Goal: Task Accomplishment & Management: Manage account settings

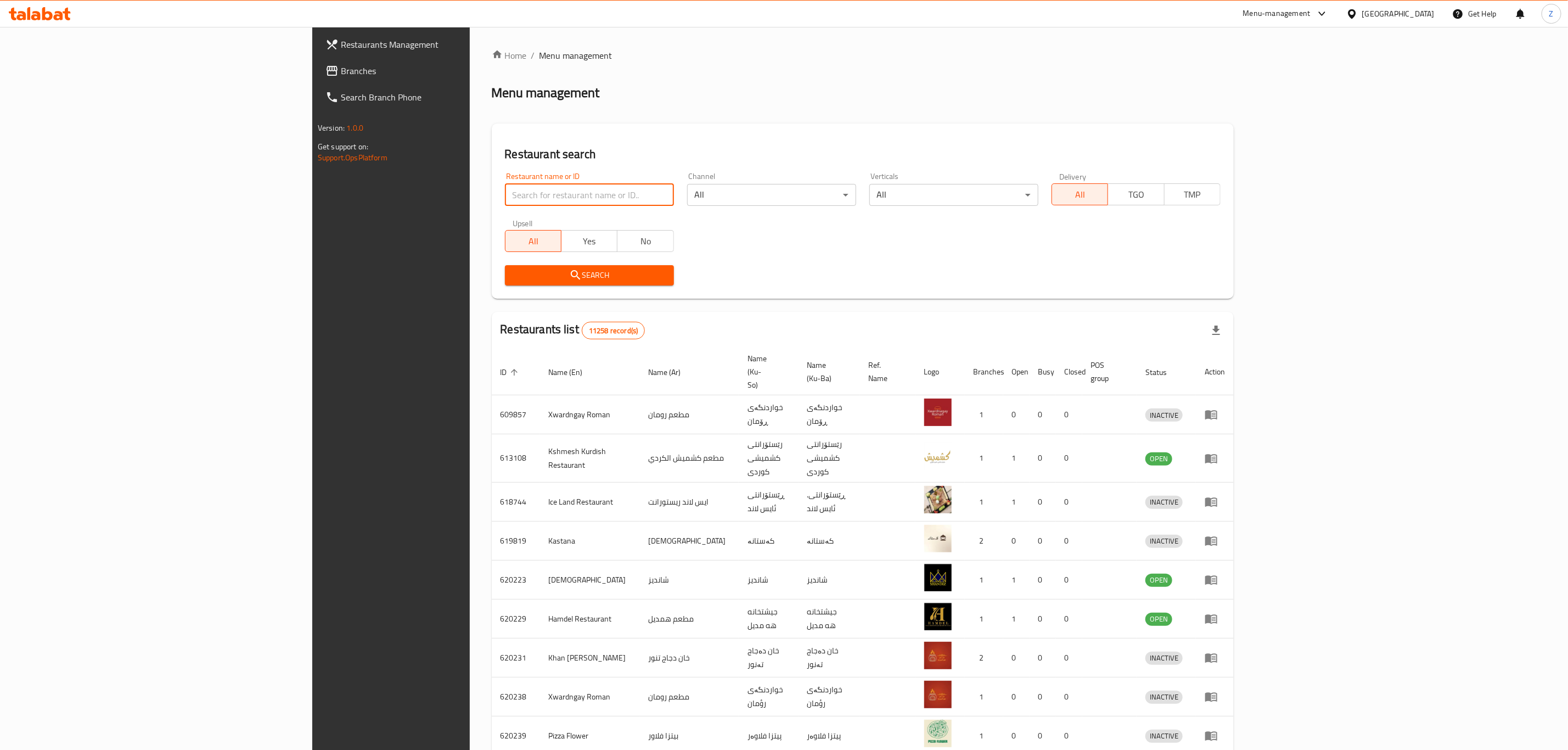
drag, startPoint x: 0, startPoint y: 0, endPoint x: 345, endPoint y: 201, distance: 399.3
click at [505, 201] on input "search" at bounding box center [589, 195] width 169 height 22
type input "King crep"
click button "Search" at bounding box center [589, 275] width 169 height 20
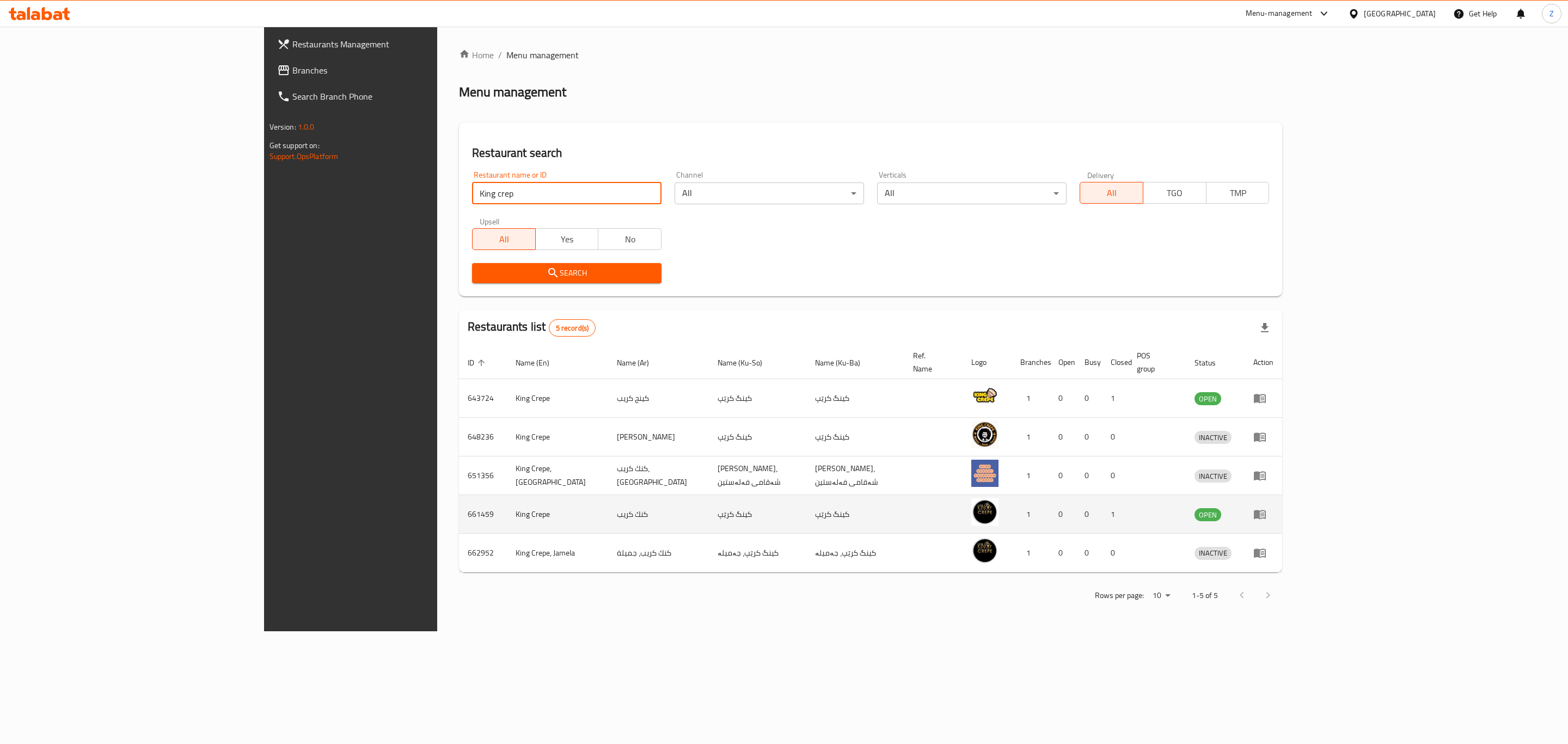
click at [1282, 510] on td "enhanced table" at bounding box center [1264, 514] width 38 height 39
click at [1266, 508] on icon "enhanced table" at bounding box center [1259, 514] width 13 height 13
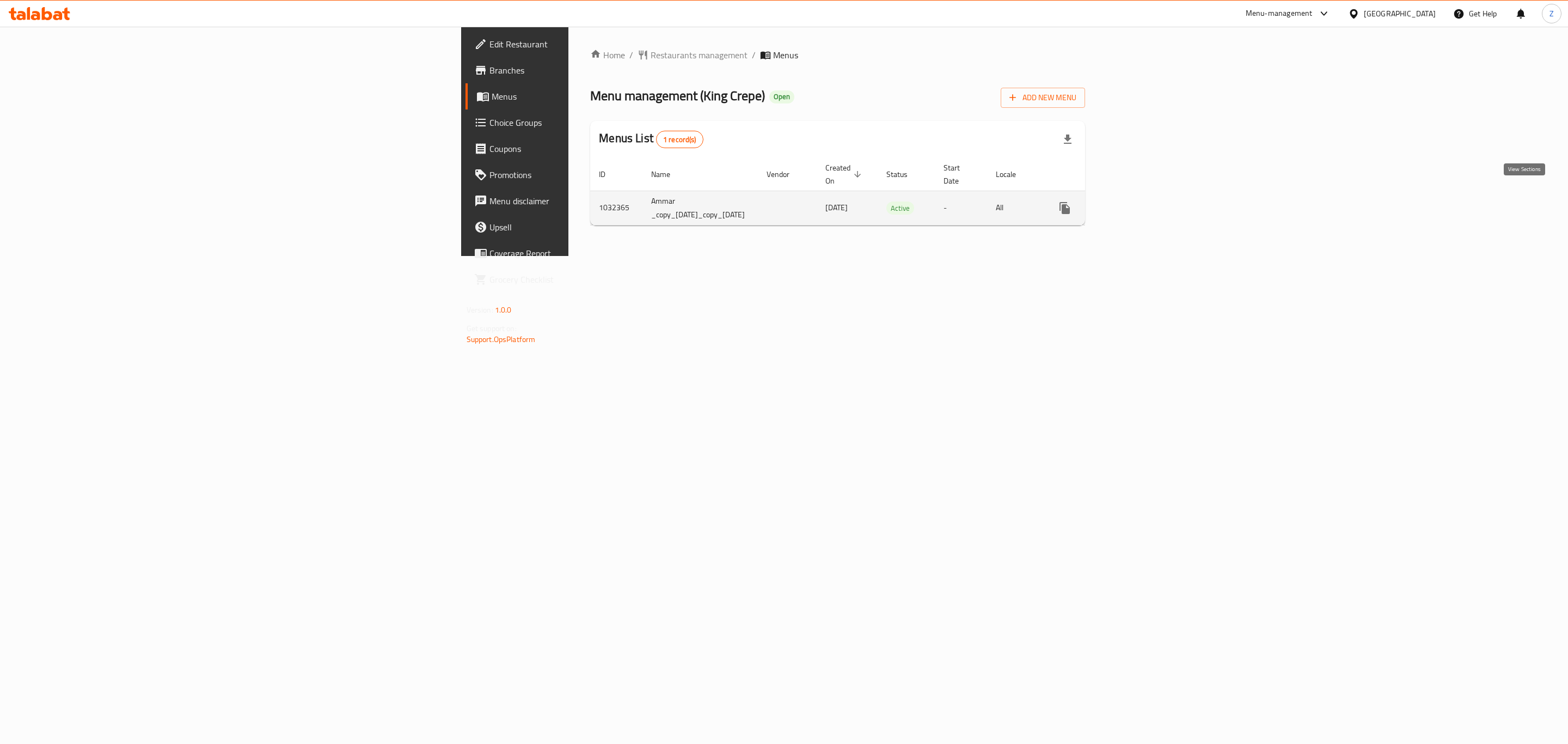
click at [1150, 202] on icon "enhanced table" at bounding box center [1143, 208] width 13 height 13
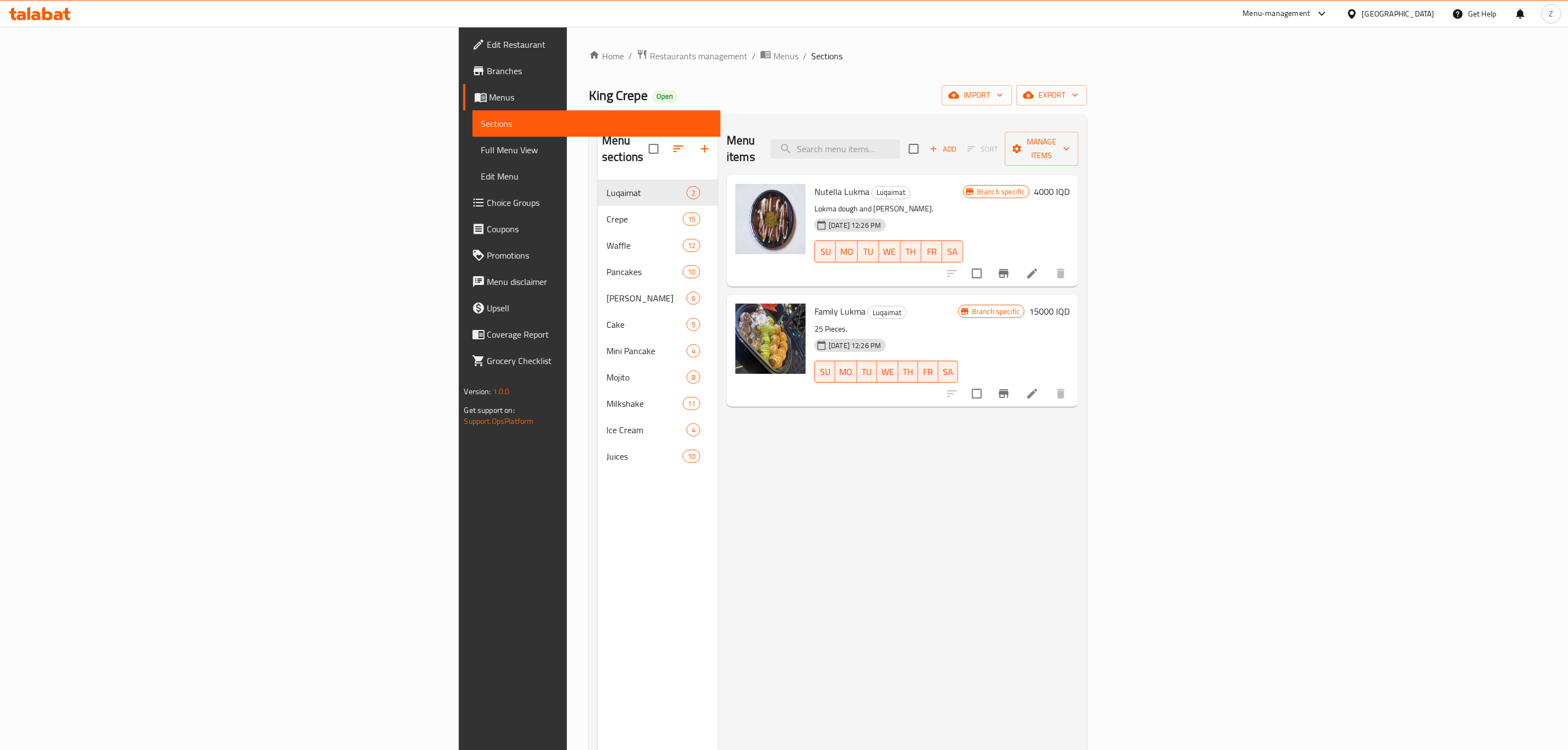
click at [487, 75] on span "Branches" at bounding box center [600, 71] width 225 height 13
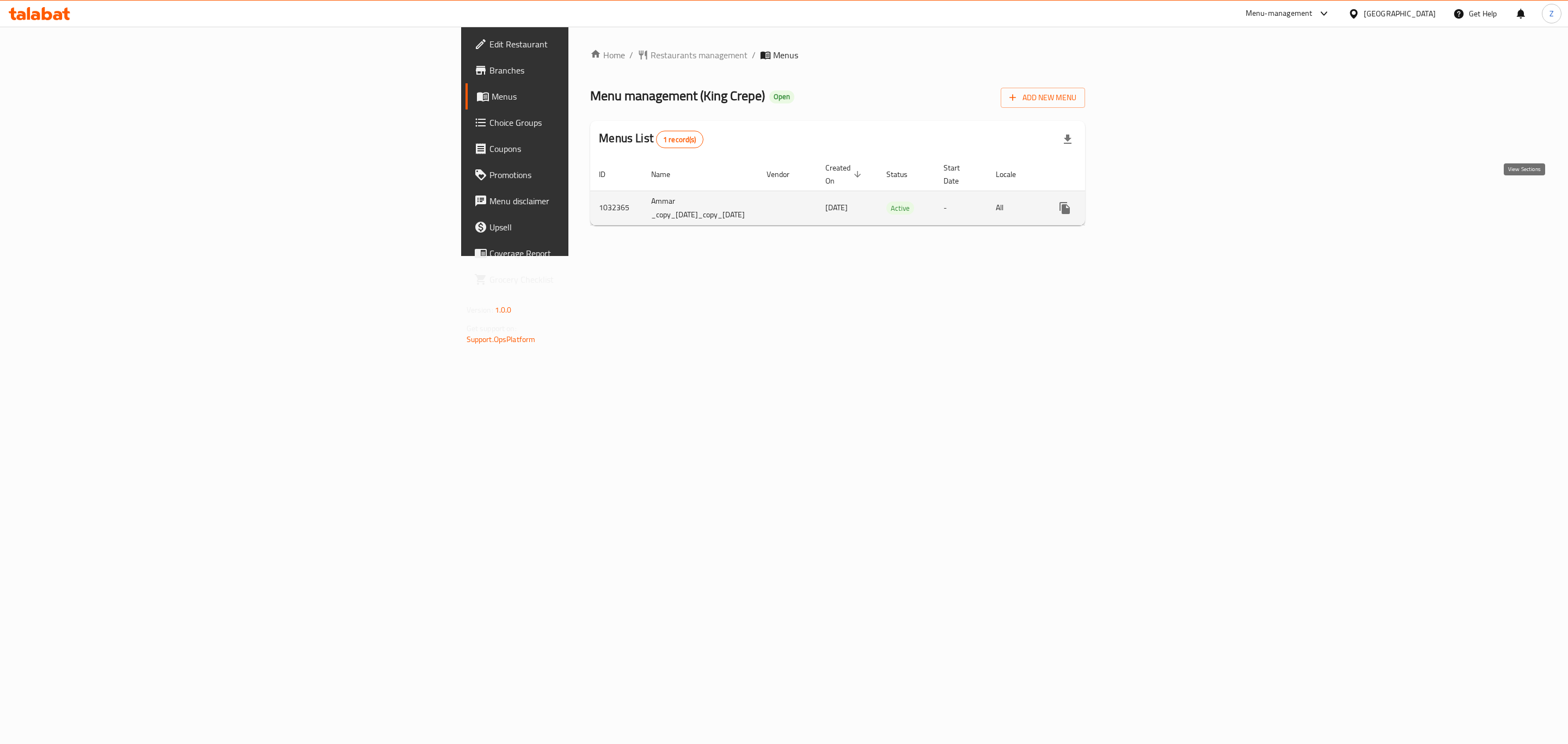
click at [1150, 202] on icon "enhanced table" at bounding box center [1143, 208] width 13 height 13
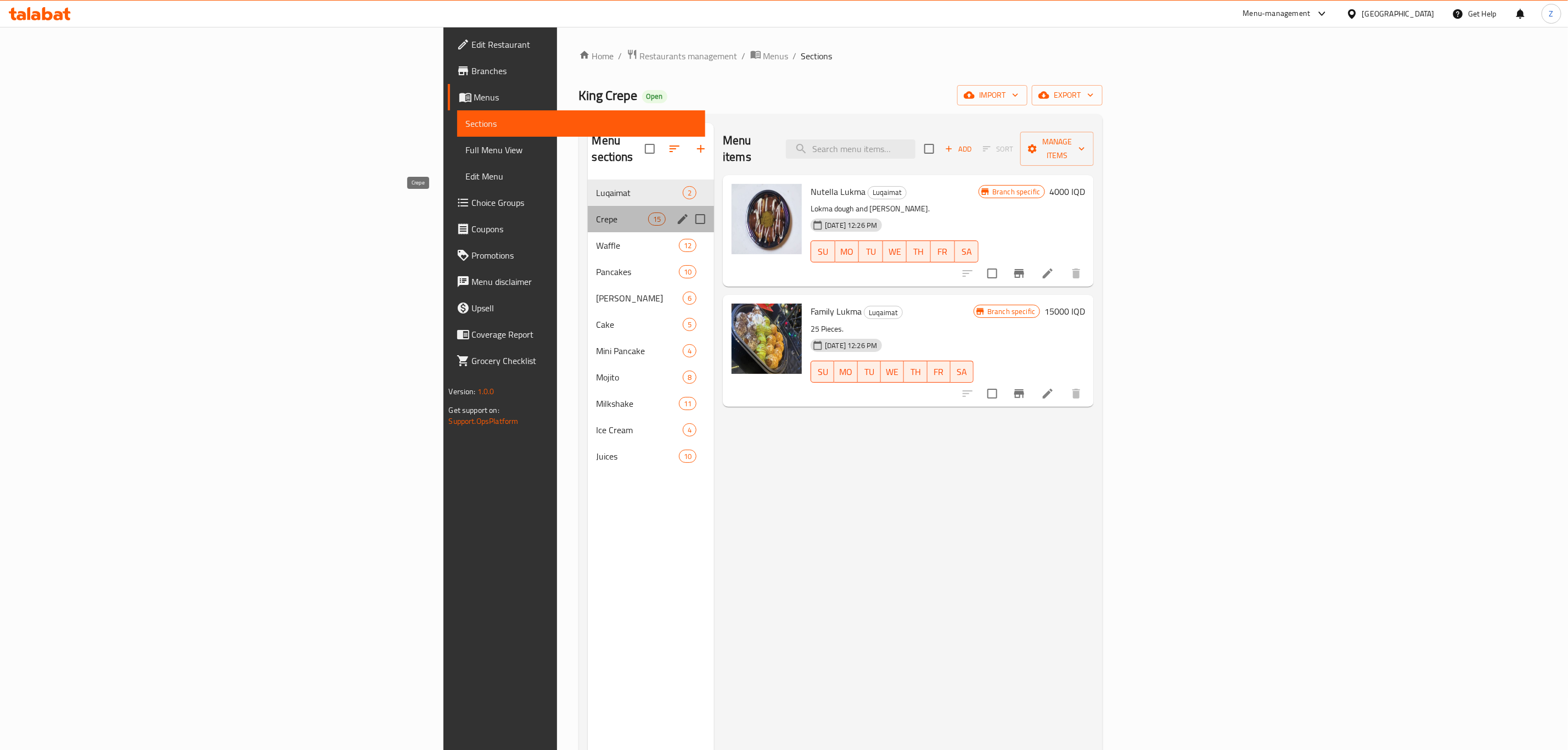
click at [597, 212] on span "Crepe" at bounding box center [622, 218] width 52 height 13
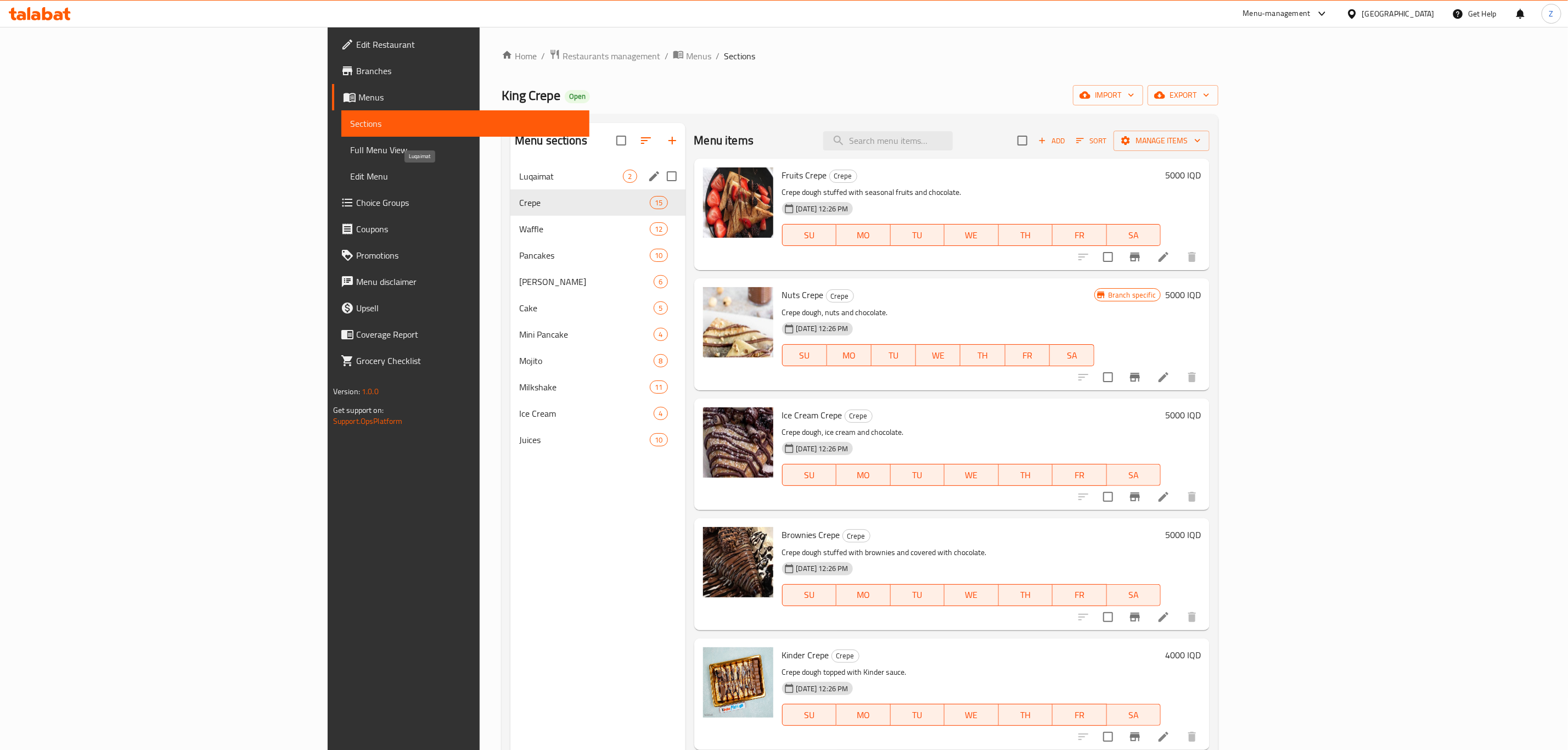
click at [519, 169] on span "Luqaimat" at bounding box center [571, 176] width 104 height 13
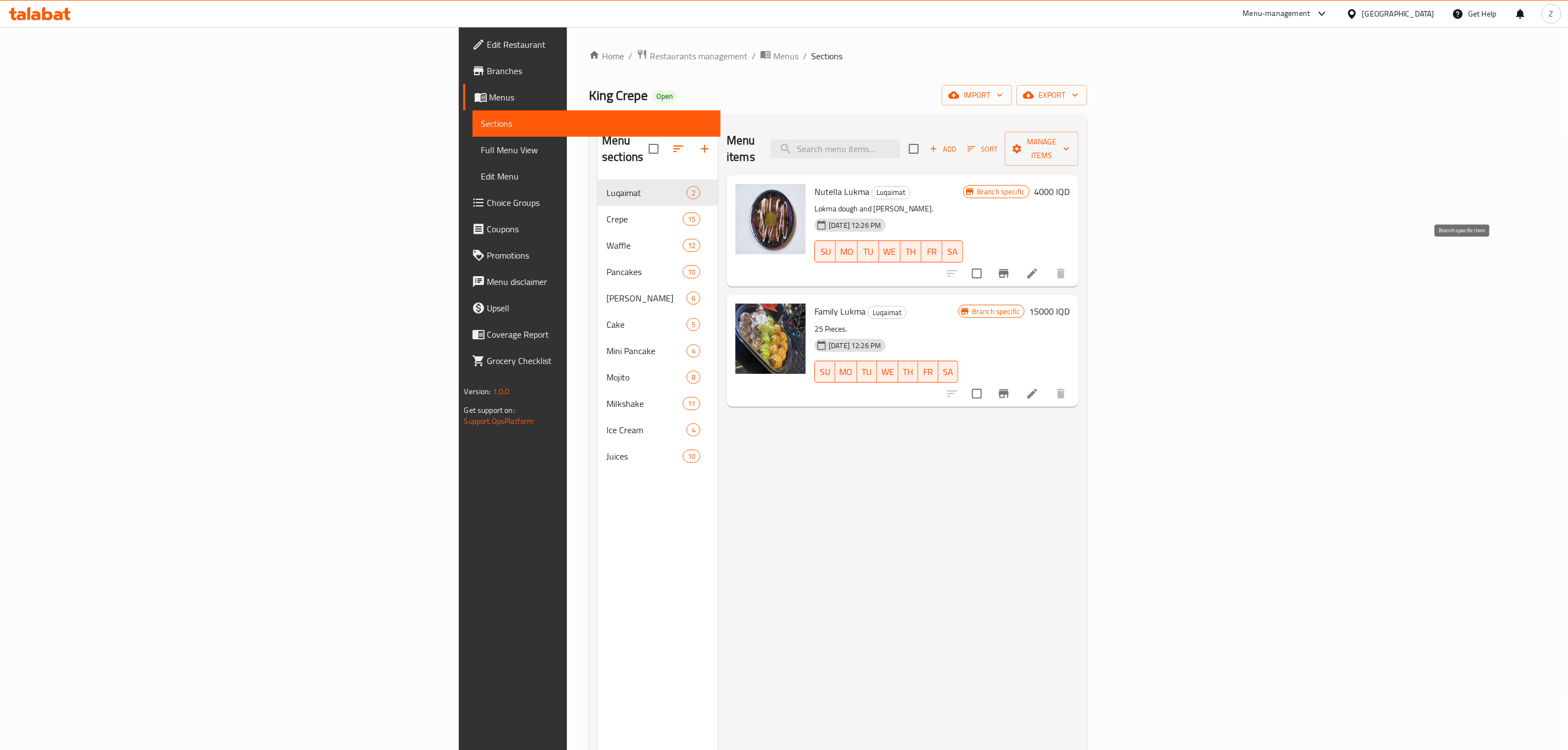
click at [1009, 269] on icon "Branch-specific-item" at bounding box center [1004, 273] width 10 height 9
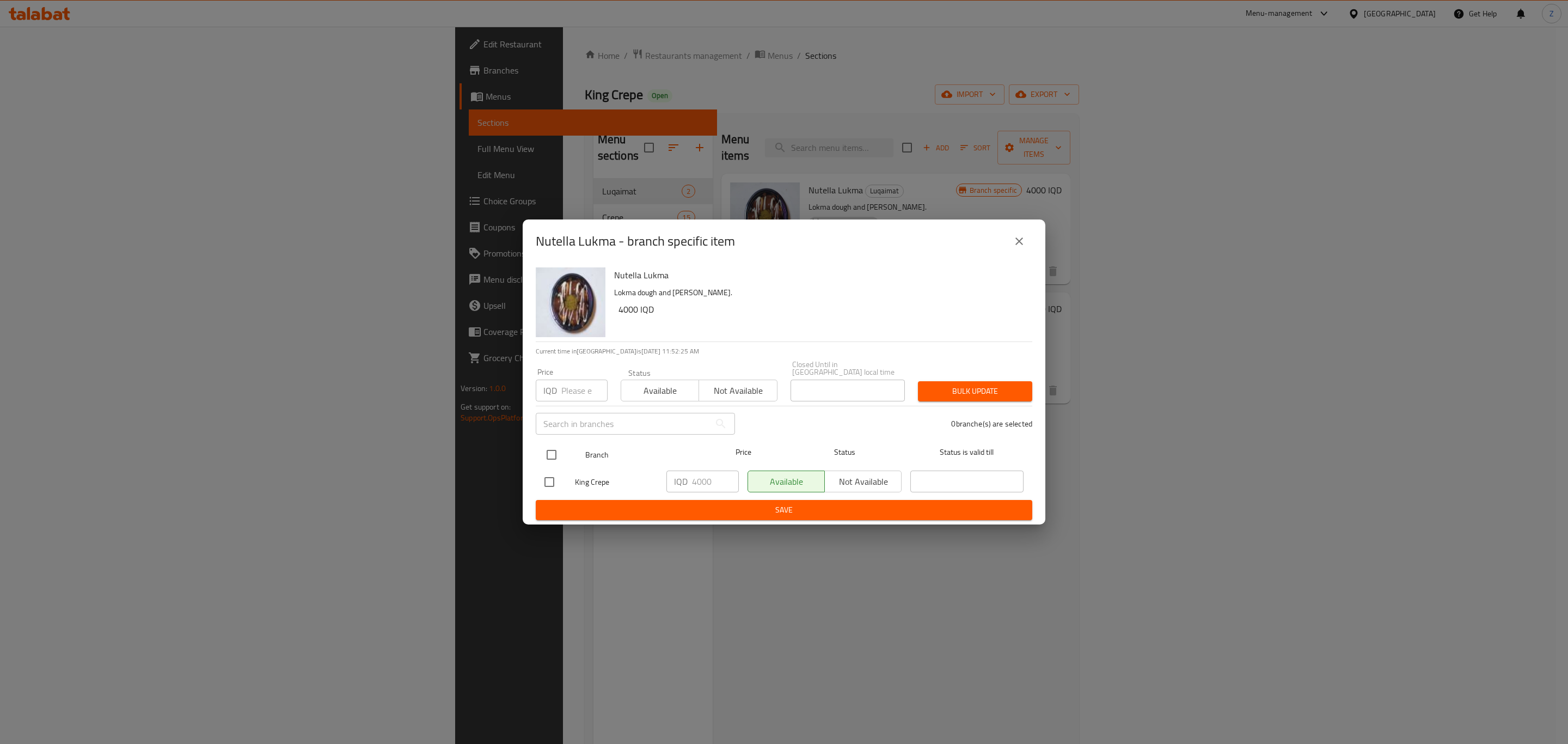
click at [558, 449] on input "checkbox" at bounding box center [551, 455] width 23 height 23
checkbox input "true"
click at [714, 480] on input "4000" at bounding box center [715, 482] width 47 height 22
click at [713, 480] on input "4000" at bounding box center [715, 482] width 47 height 22
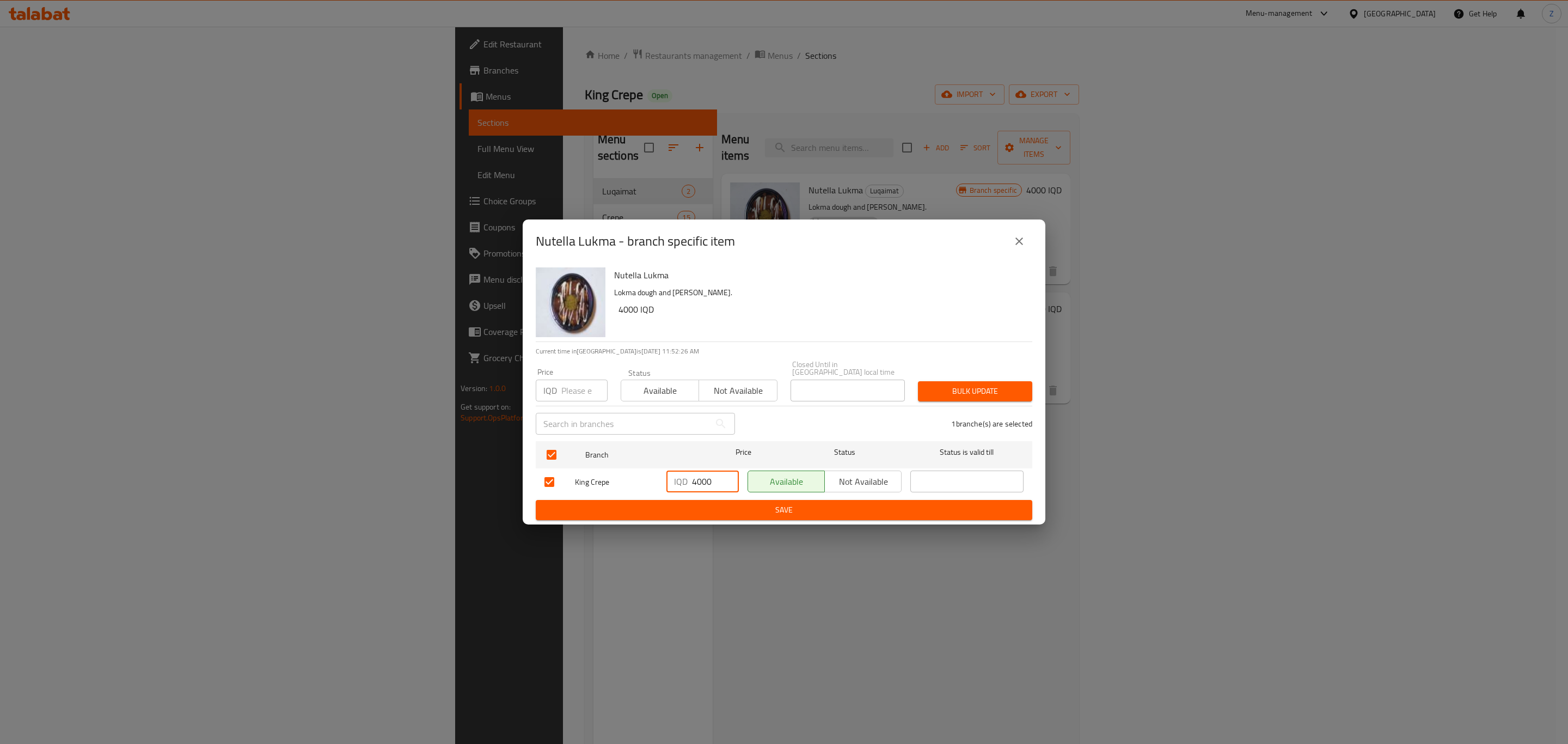
click at [713, 480] on input "4000" at bounding box center [715, 482] width 47 height 22
type input "5000"
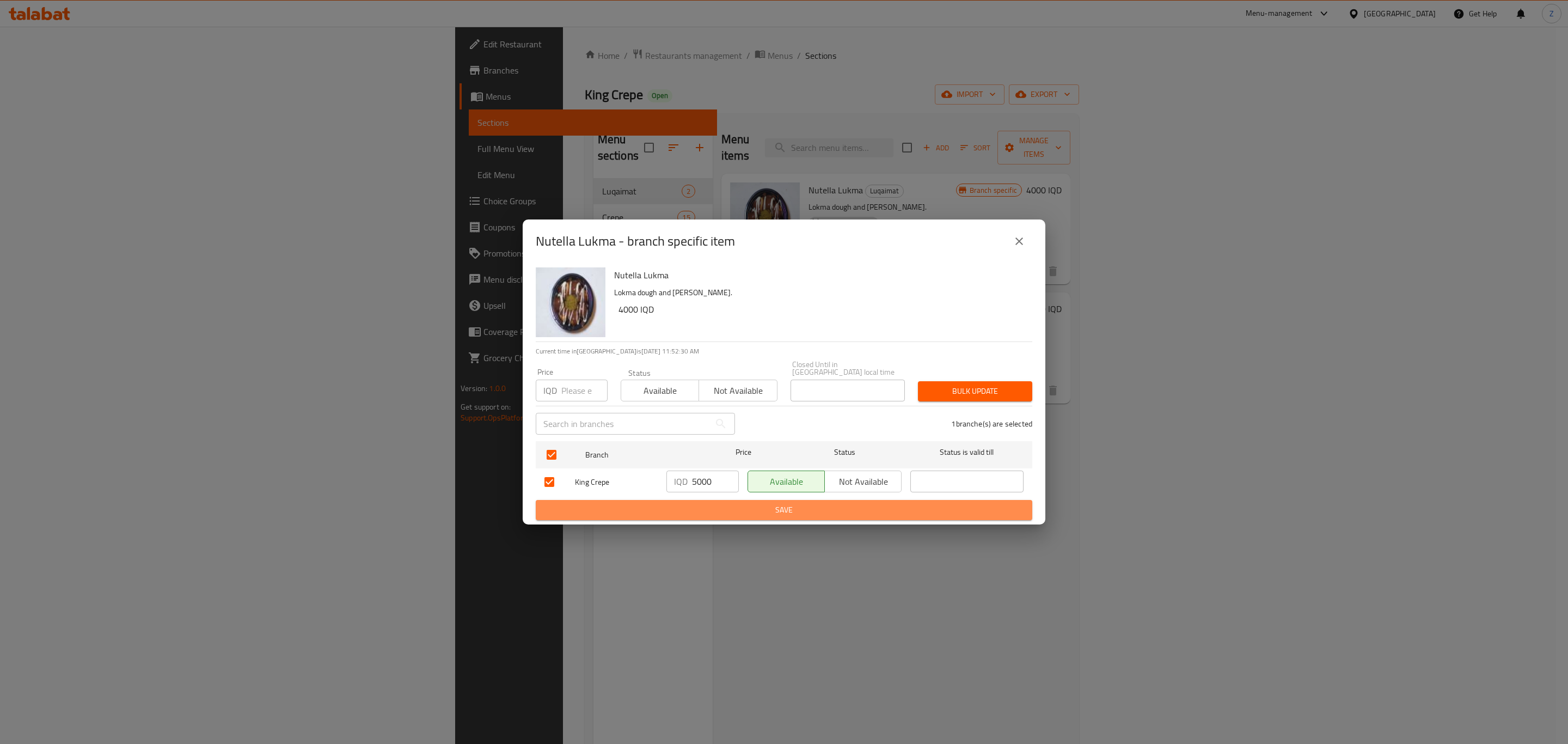
click at [959, 500] on button "Save" at bounding box center [784, 510] width 497 height 20
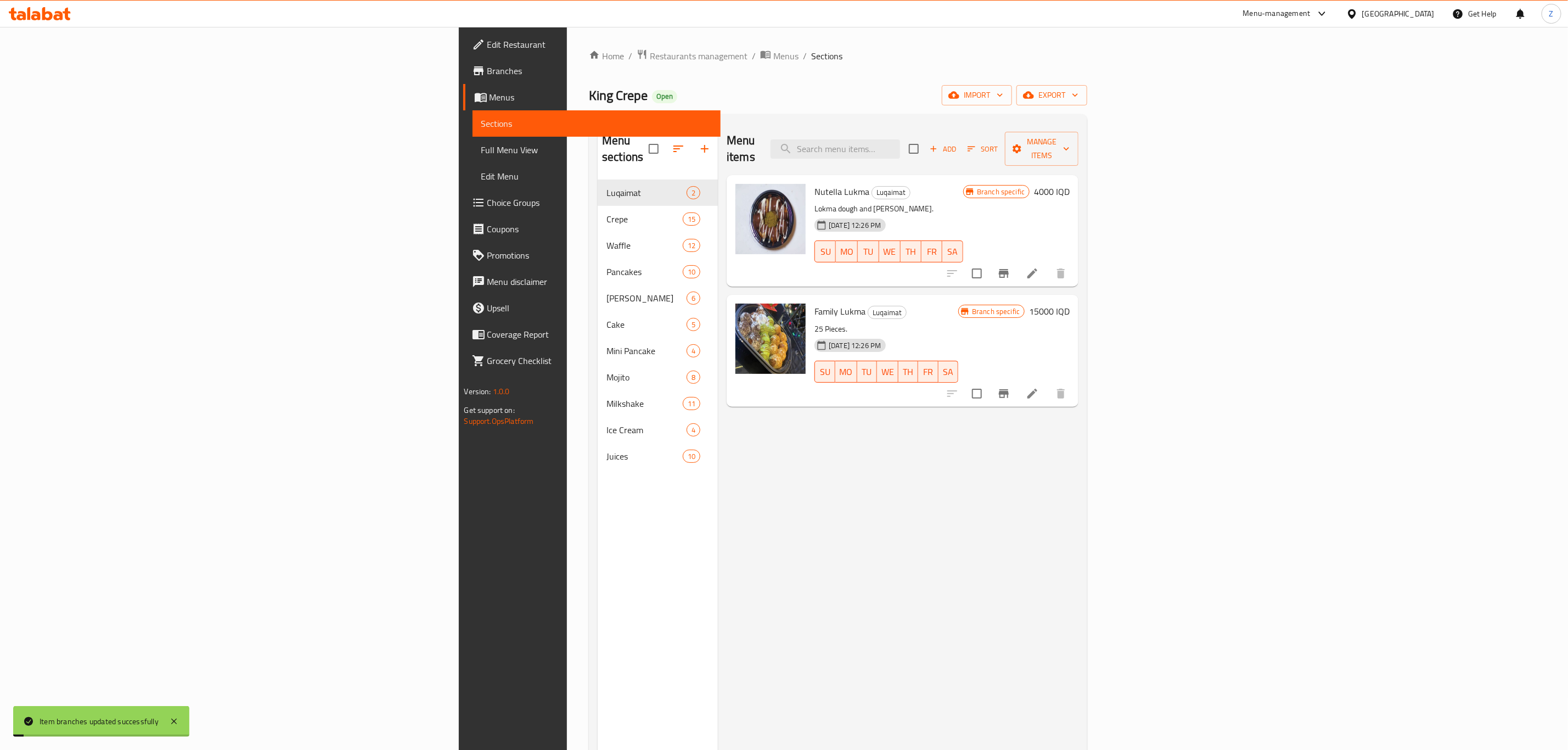
click at [1070, 184] on h6 "4000 IQD" at bounding box center [1052, 191] width 36 height 15
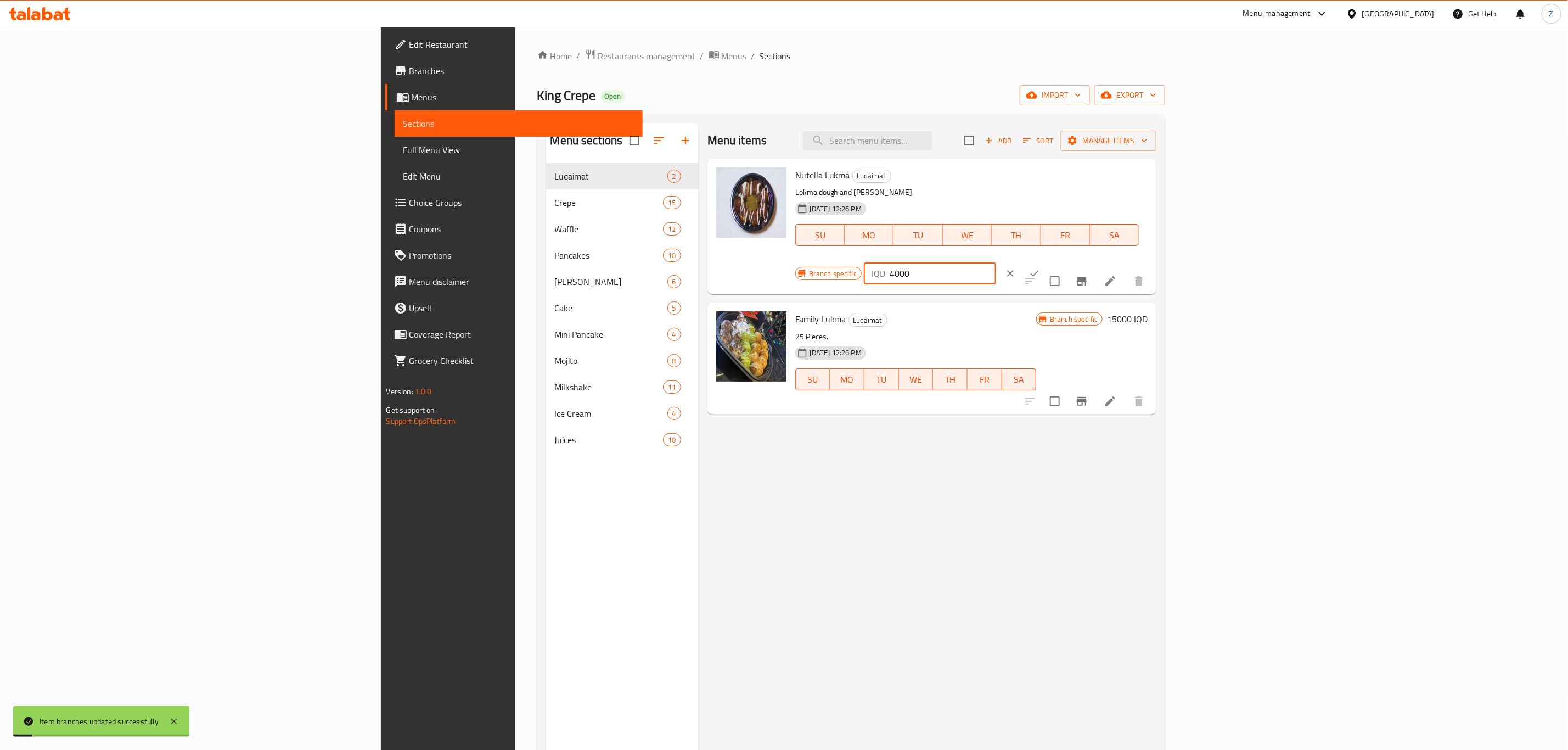
click at [996, 263] on input "4000" at bounding box center [943, 274] width 107 height 22
paste input "5"
type input "5000"
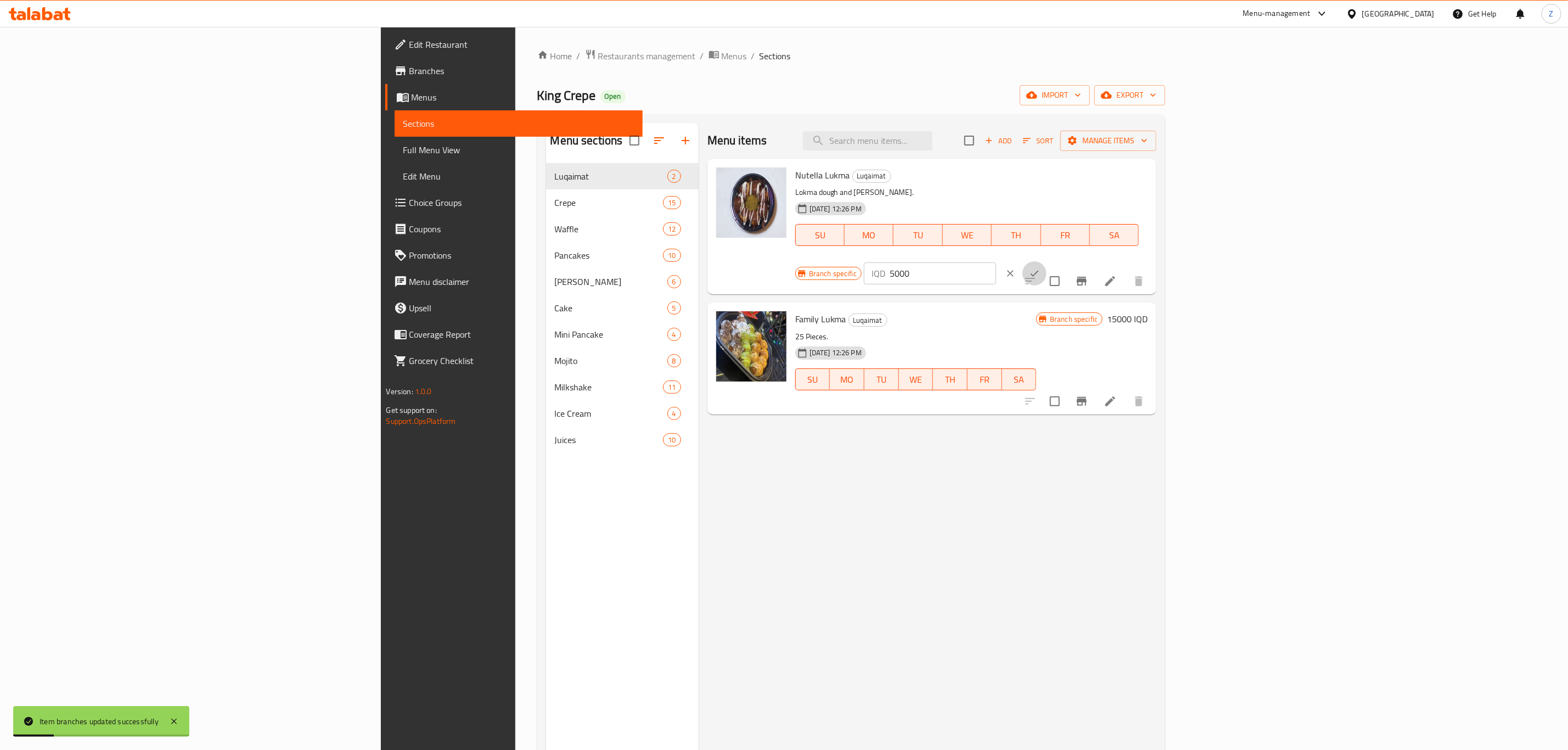
click at [1040, 268] on icon "ok" at bounding box center [1035, 273] width 11 height 11
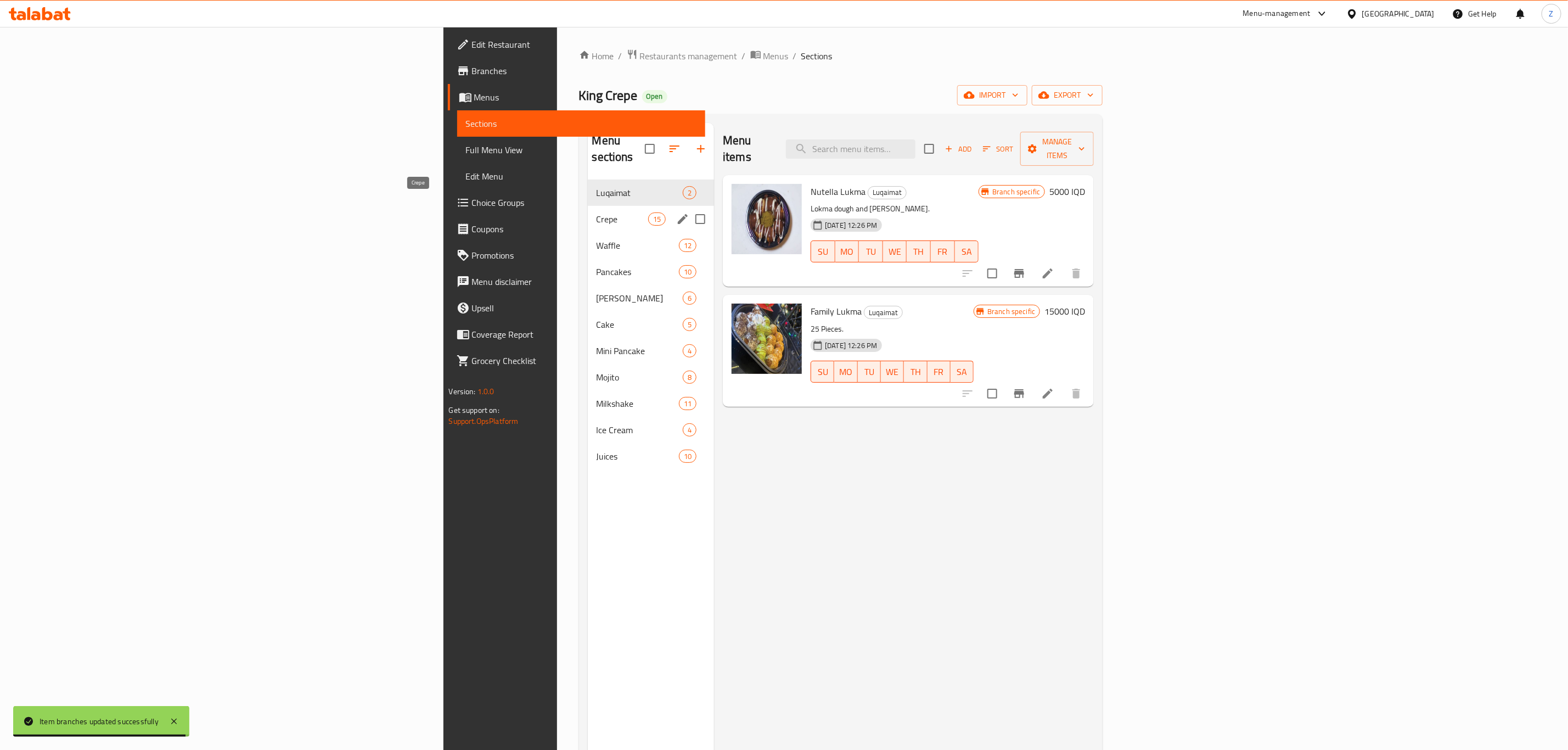
click at [597, 212] on span "Crepe" at bounding box center [622, 218] width 52 height 13
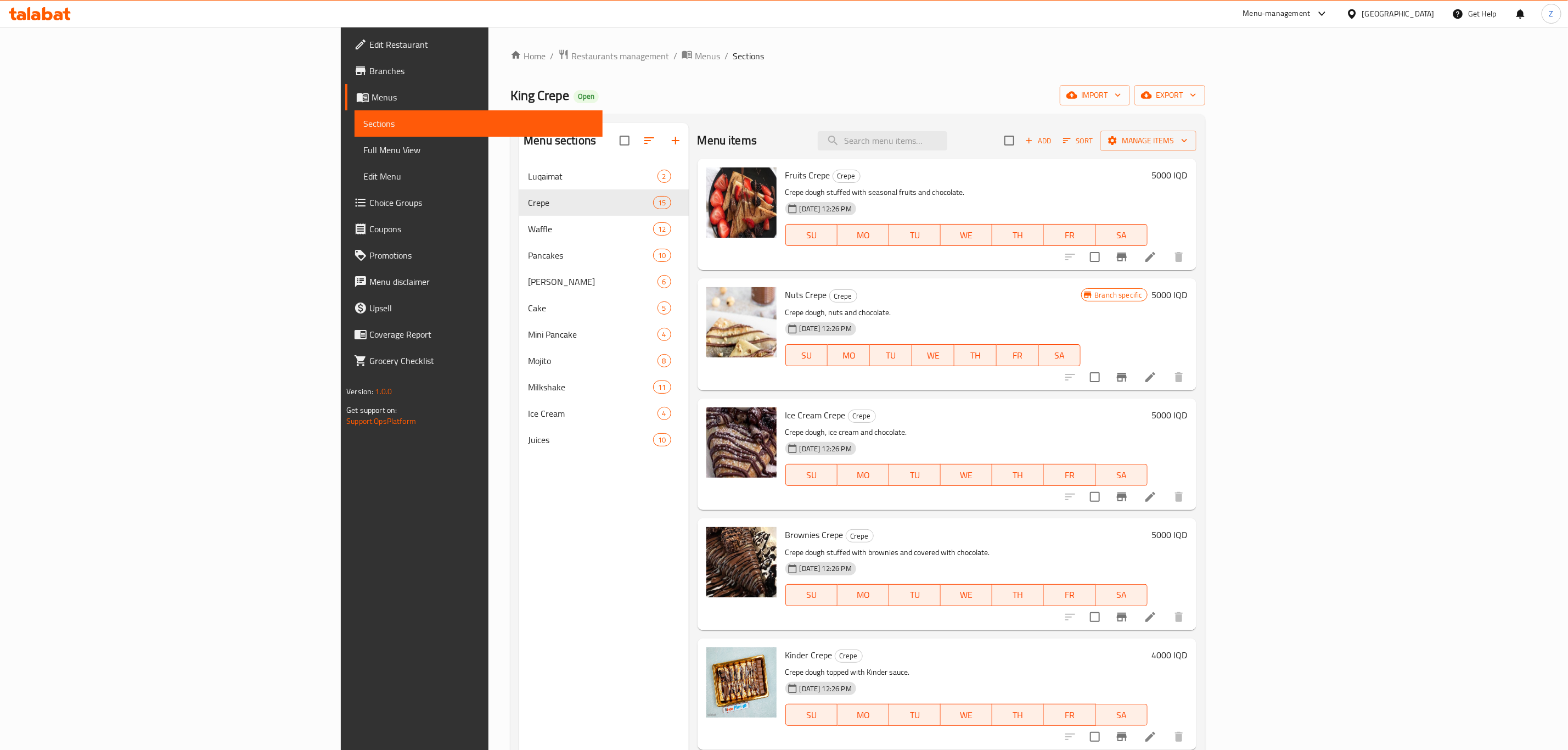
click at [1188, 174] on h6 "5000 IQD" at bounding box center [1170, 175] width 36 height 15
click at [1121, 179] on input "5000" at bounding box center [1068, 180] width 107 height 22
type input "6000"
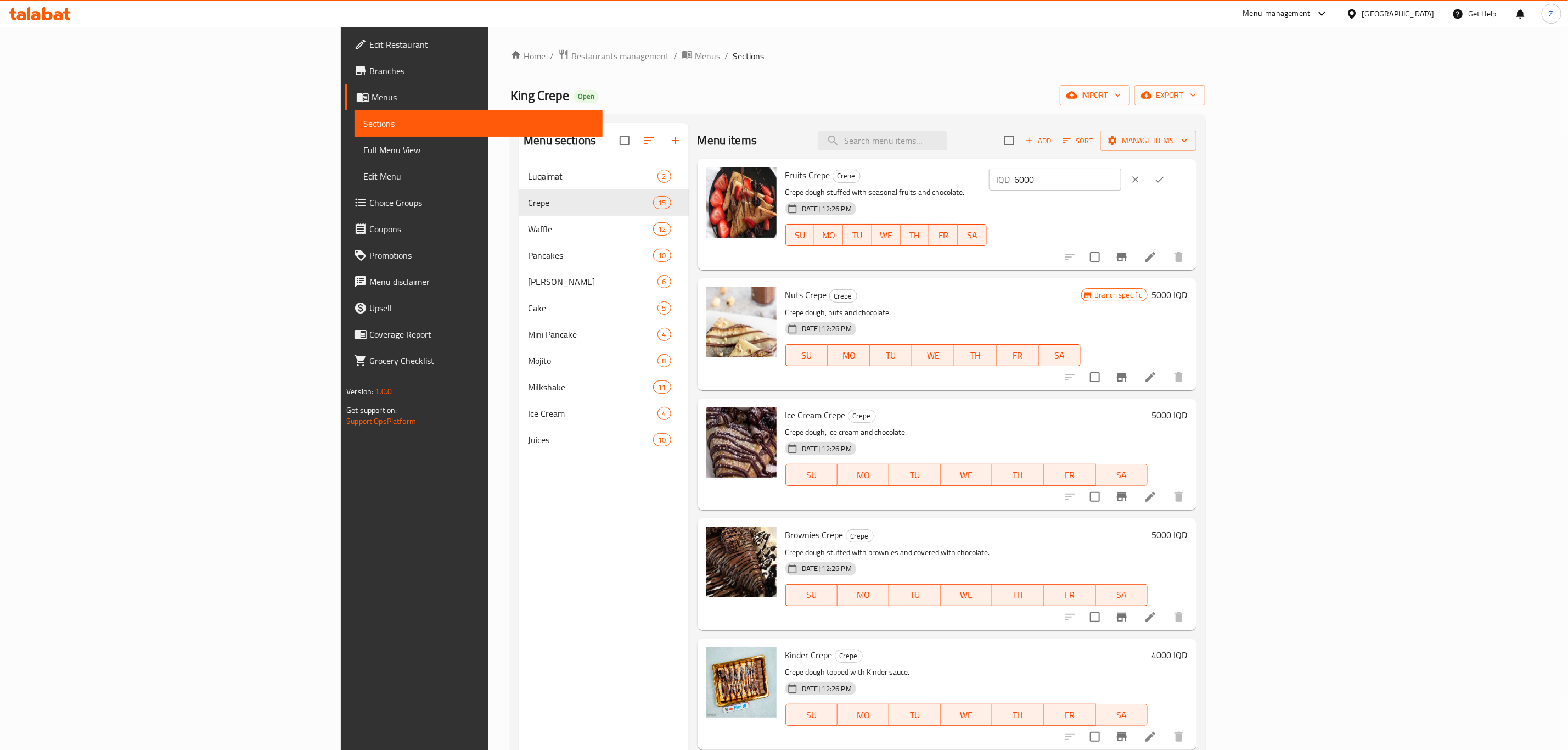
drag, startPoint x: 1507, startPoint y: 178, endPoint x: 1499, endPoint y: 178, distance: 8.0
click at [1172, 178] on div at bounding box center [1148, 179] width 48 height 24
click at [1164, 178] on icon "ok" at bounding box center [1160, 180] width 8 height 6
click at [1188, 295] on h6 "5000 IQD" at bounding box center [1170, 295] width 36 height 15
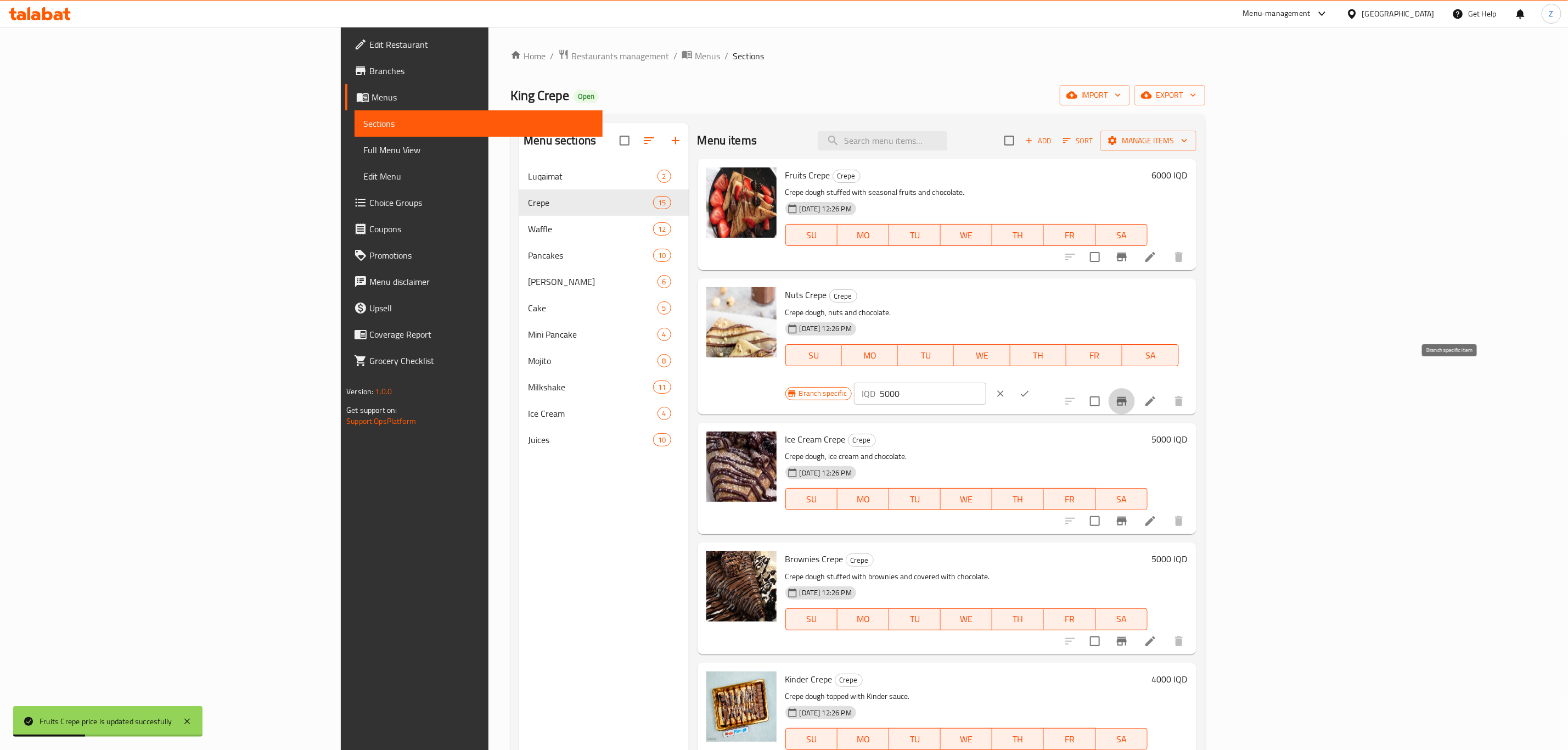
click at [1127, 397] on icon "Branch-specific-item" at bounding box center [1122, 401] width 10 height 9
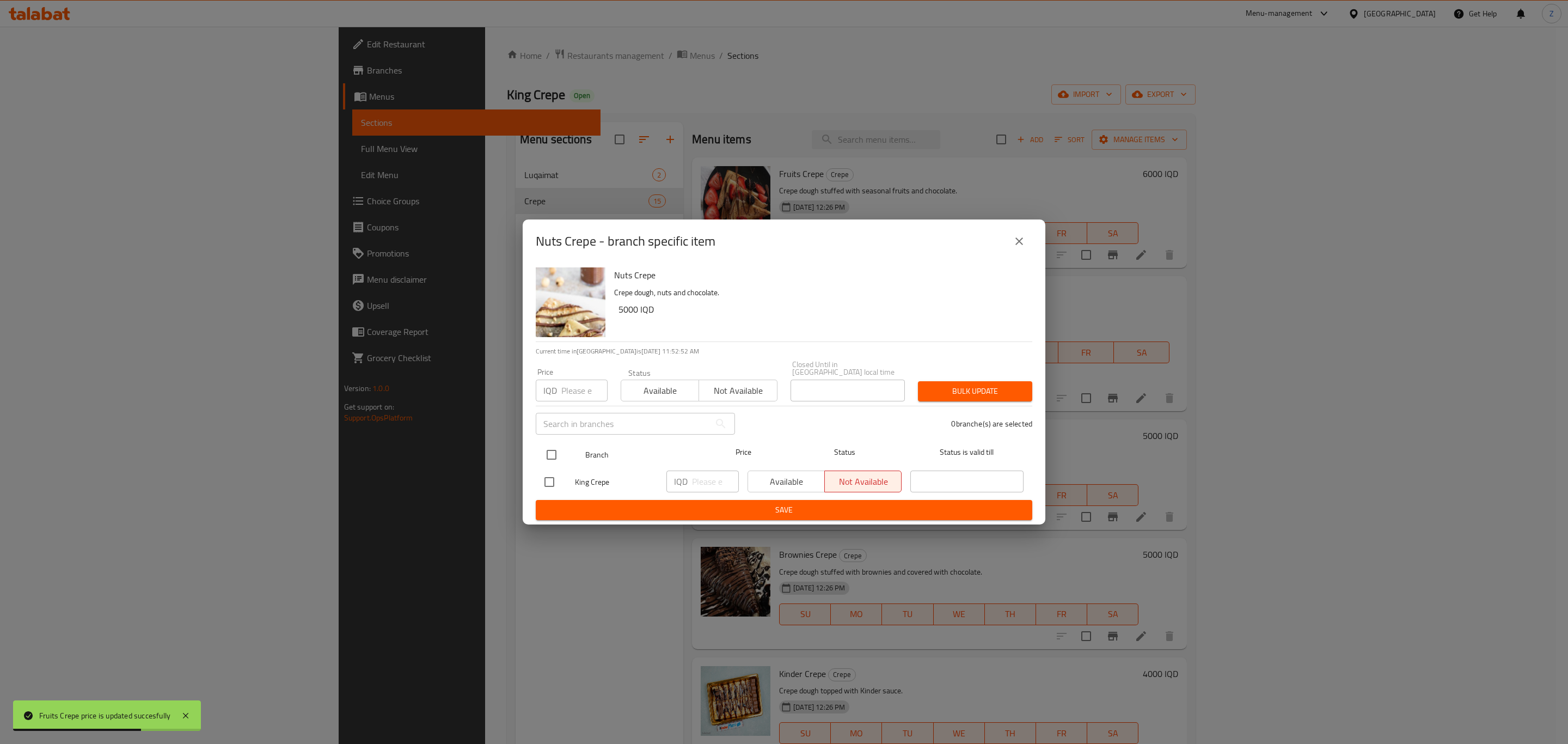
click at [559, 446] on input "checkbox" at bounding box center [551, 455] width 23 height 23
checkbox input "true"
click at [779, 474] on span "Available" at bounding box center [786, 482] width 68 height 16
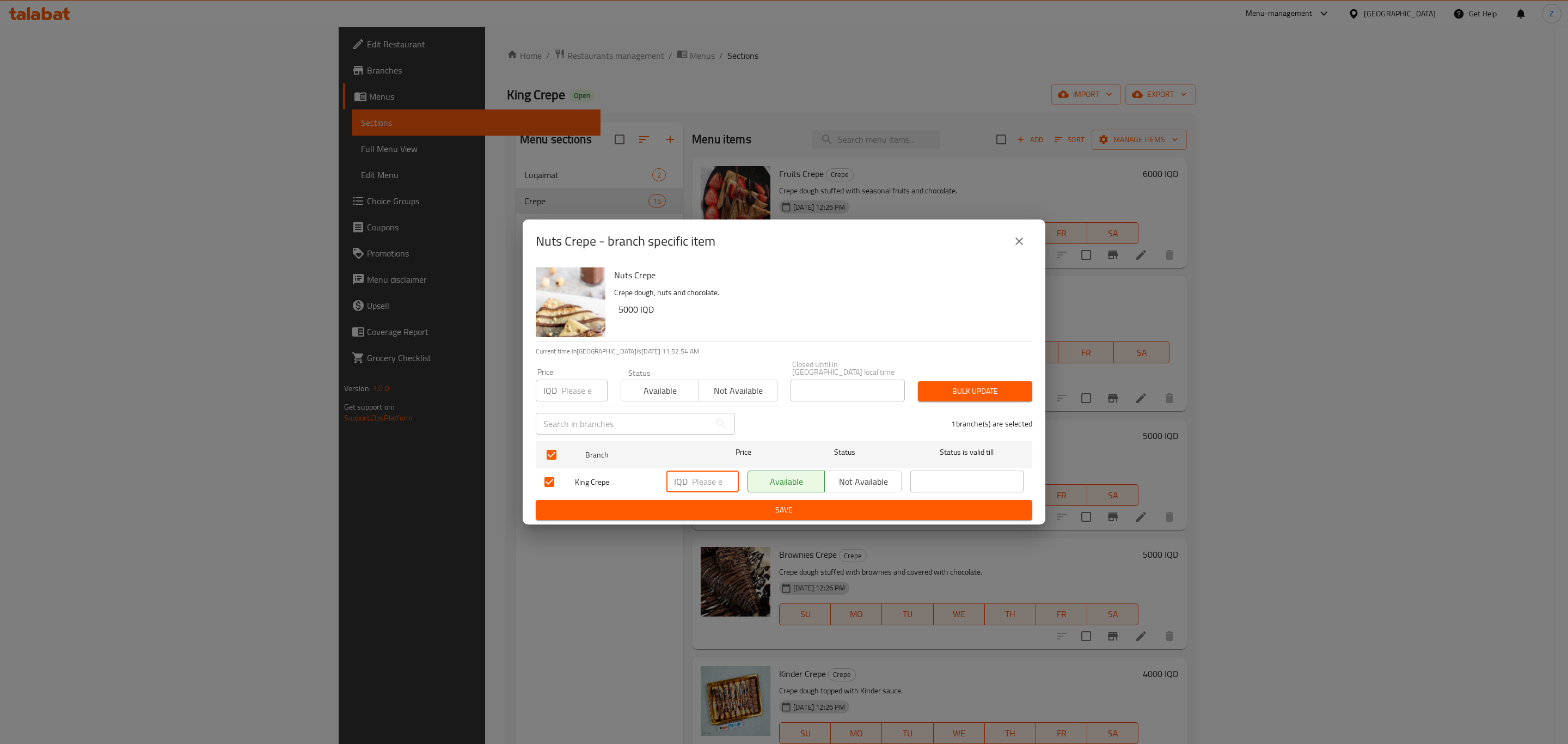
click at [704, 476] on input "number" at bounding box center [715, 482] width 47 height 22
paste input "6000"
type input "6000"
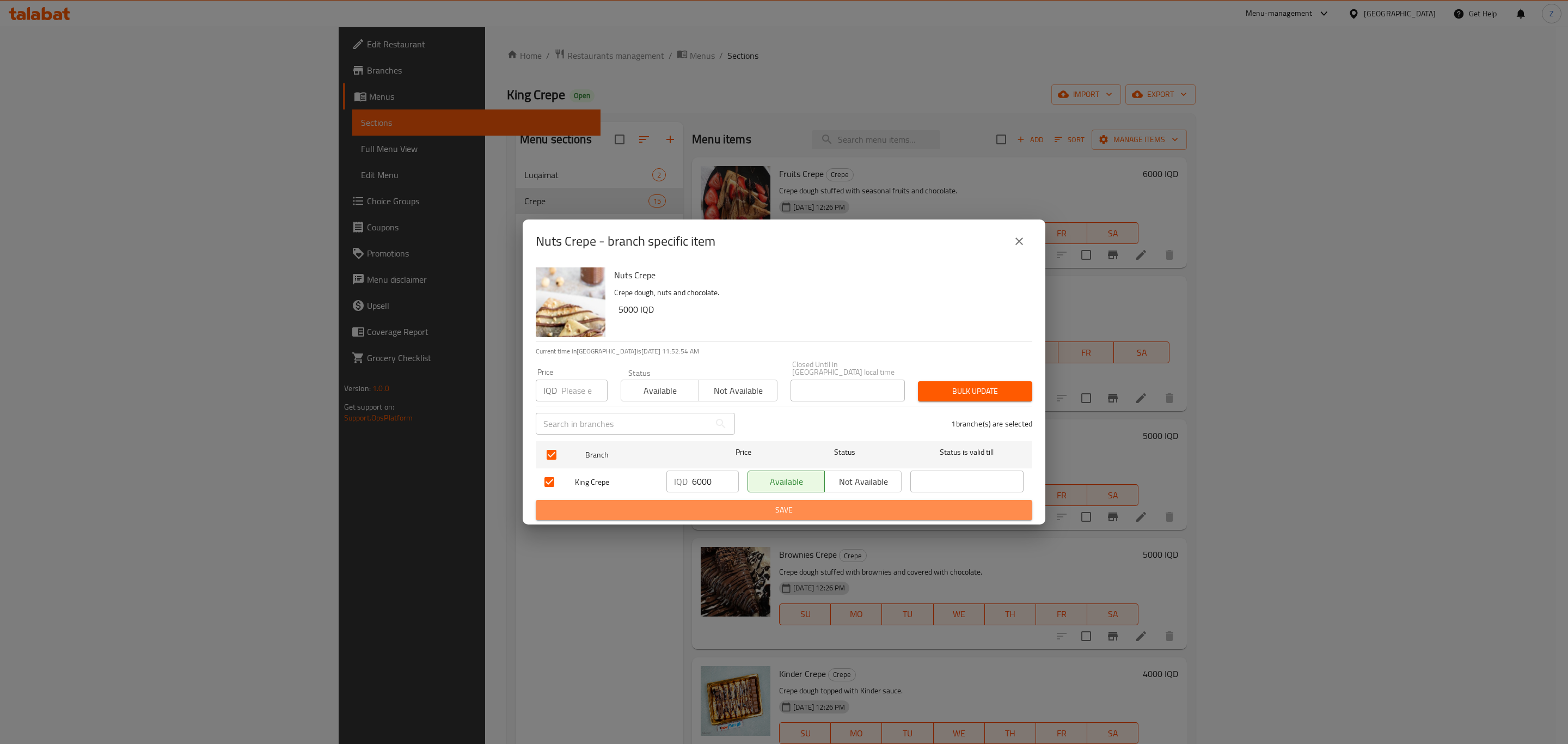
click at [735, 503] on span "Save" at bounding box center [783, 510] width 479 height 13
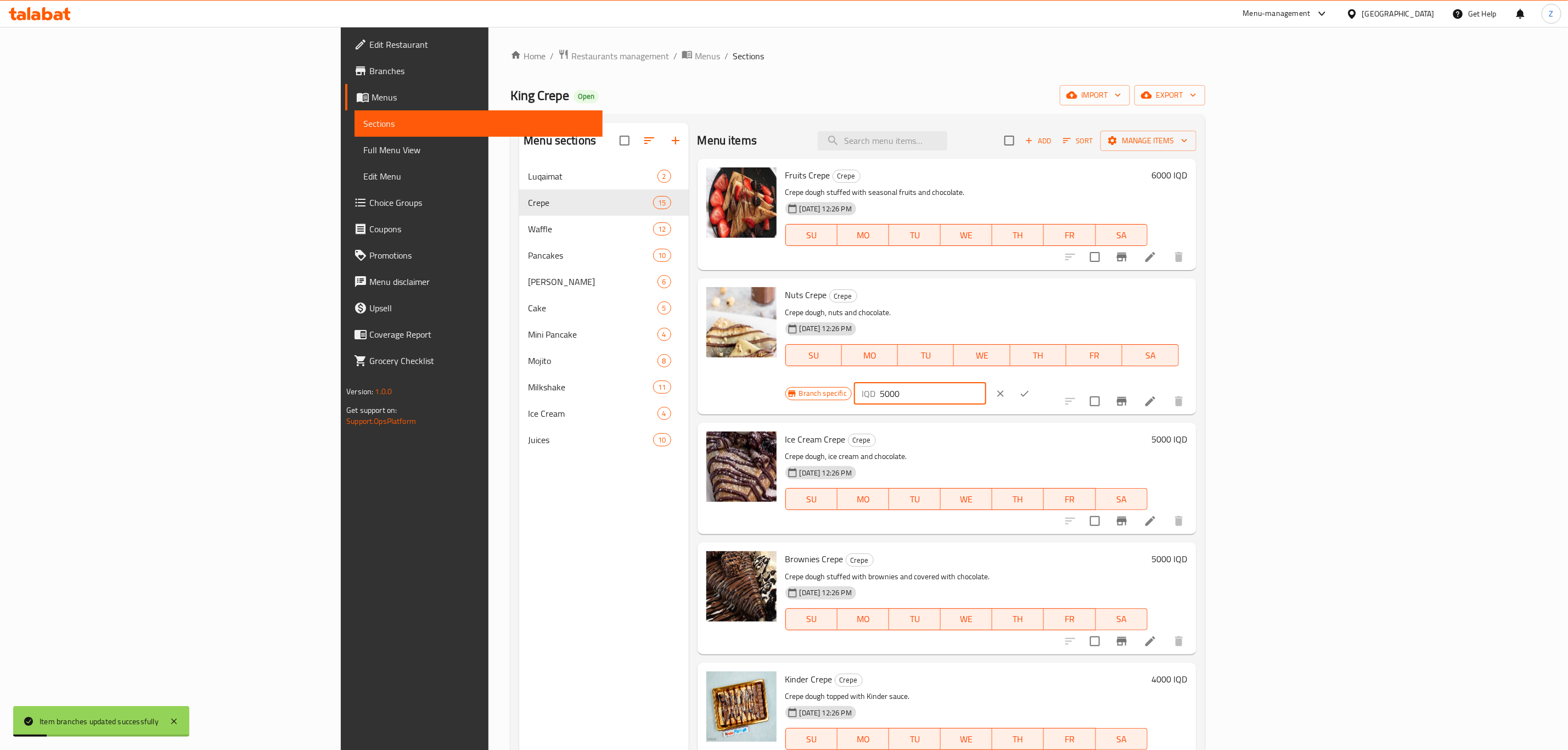
click at [986, 382] on input "5000" at bounding box center [933, 393] width 107 height 22
paste input "6"
type input "6000"
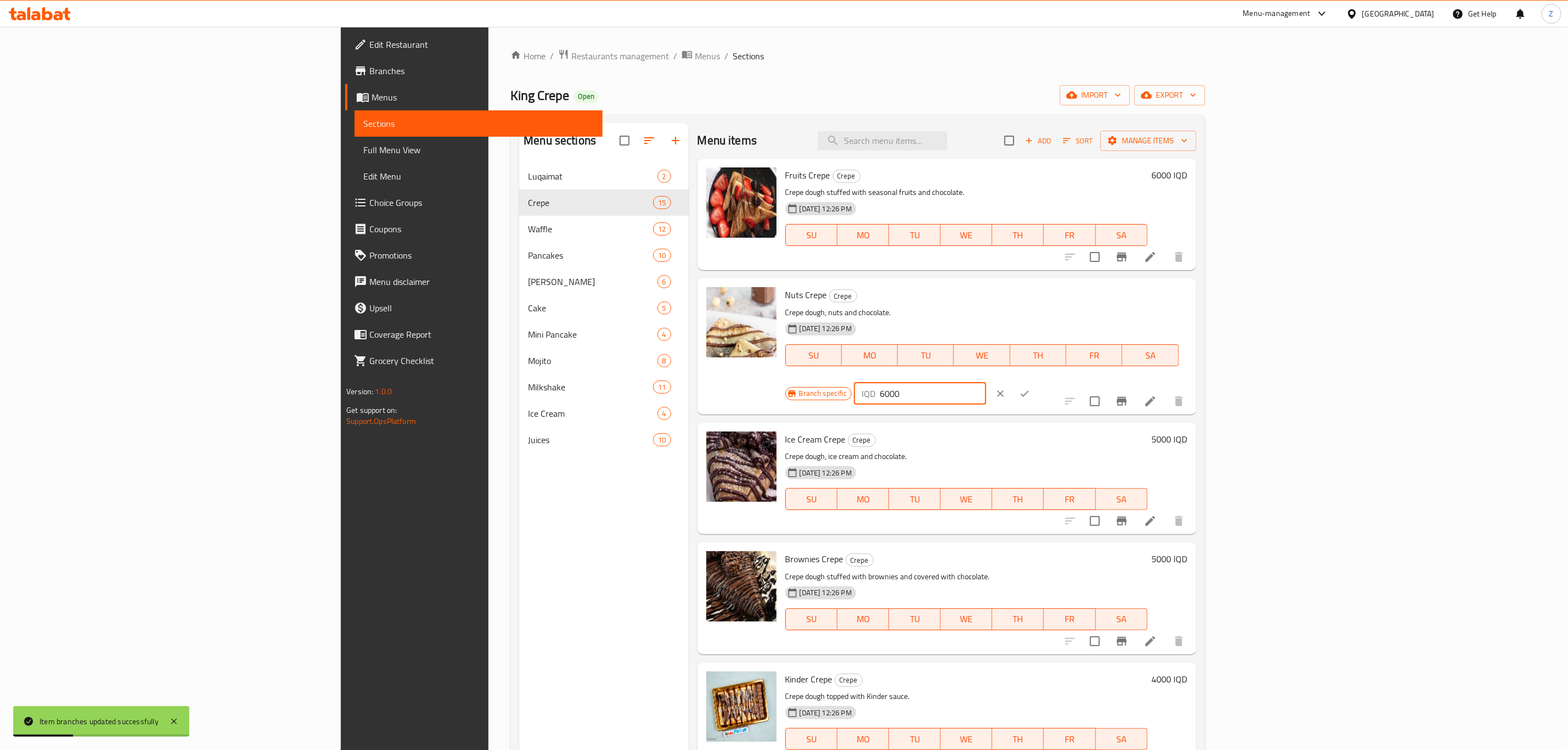
click at [1030, 388] on icon "ok" at bounding box center [1025, 393] width 11 height 11
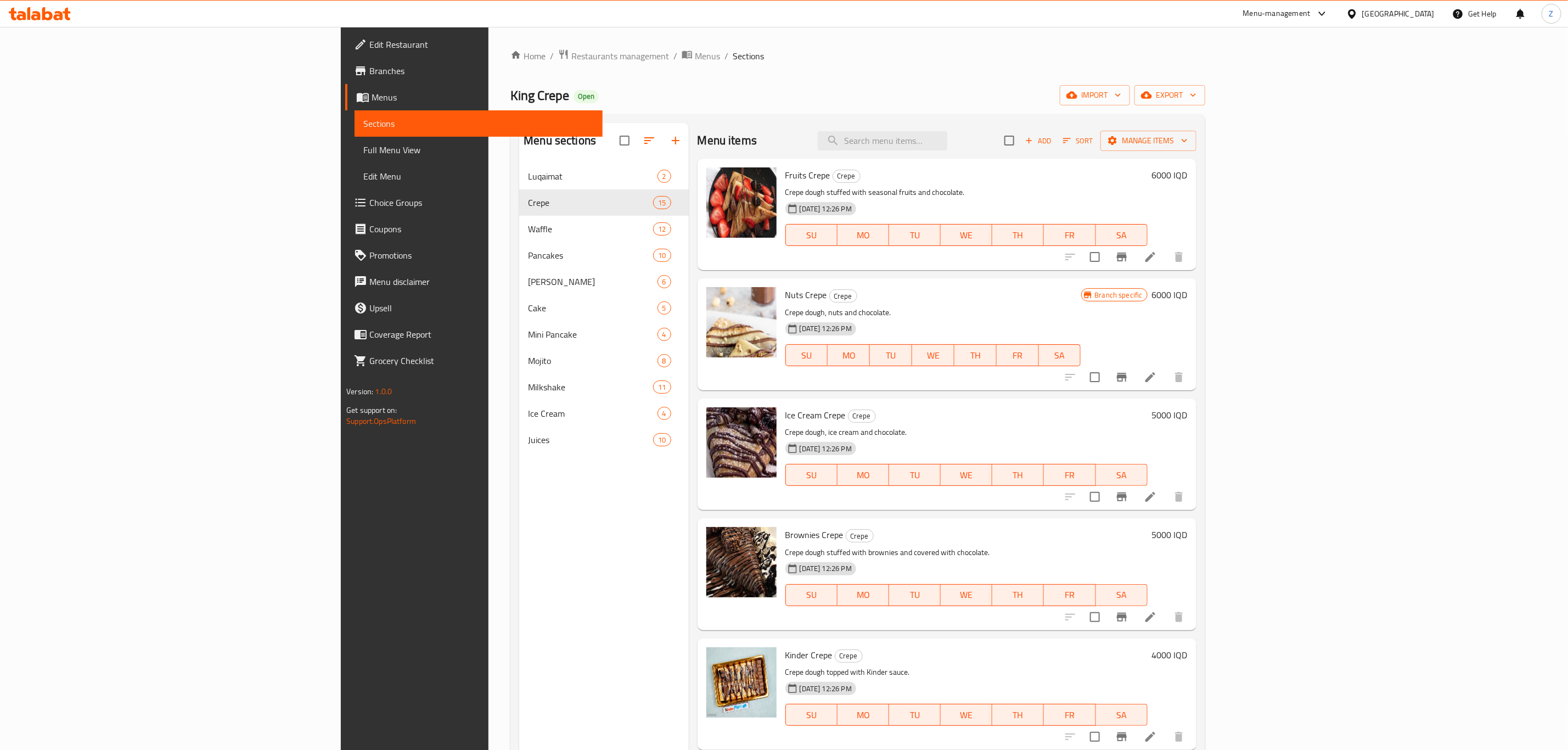
click at [1188, 412] on h6 "5000 IQD" at bounding box center [1170, 415] width 36 height 15
click at [1121, 420] on input "5000" at bounding box center [1068, 419] width 107 height 22
paste input "6"
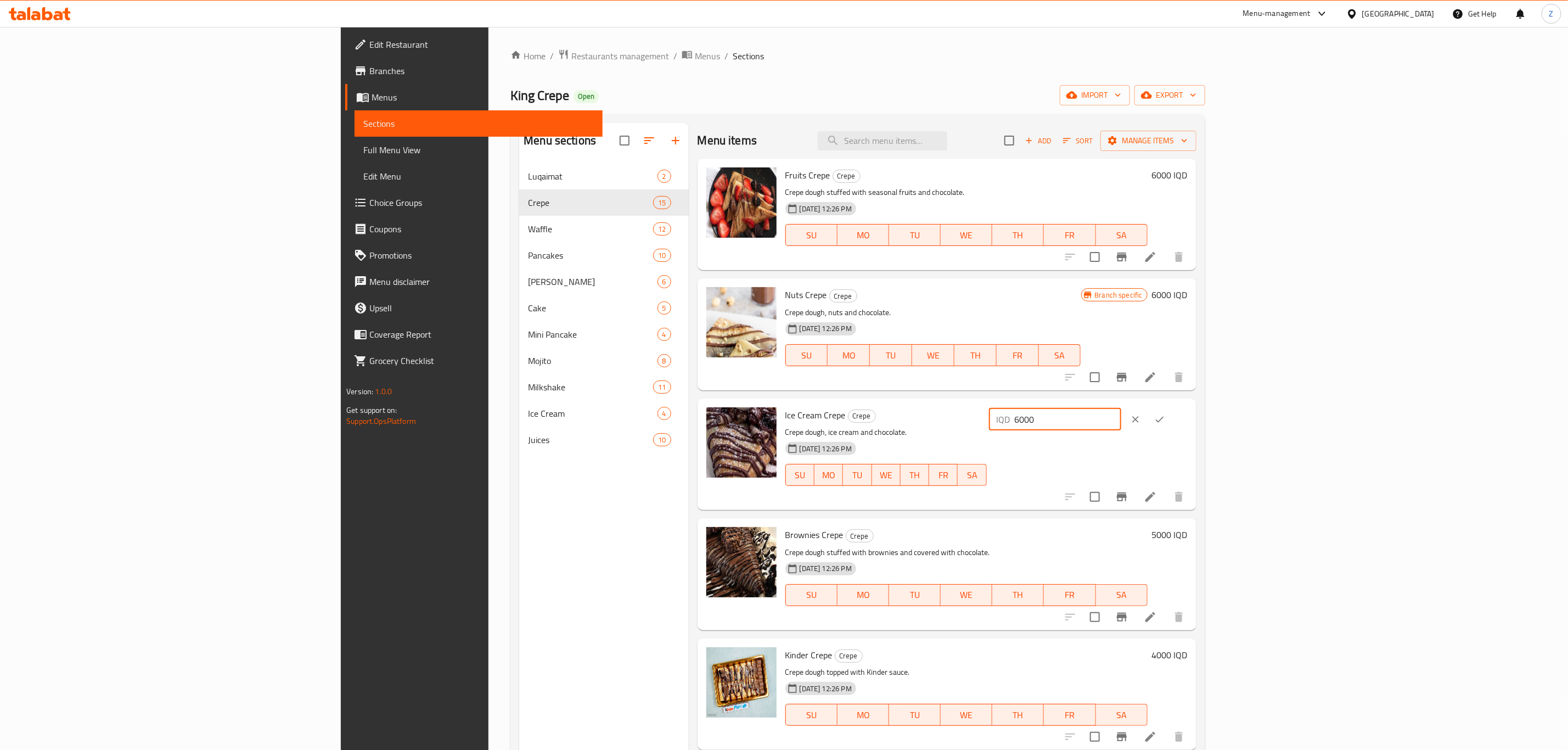
type input "6000"
click at [1165, 420] on icon "ok" at bounding box center [1160, 419] width 11 height 11
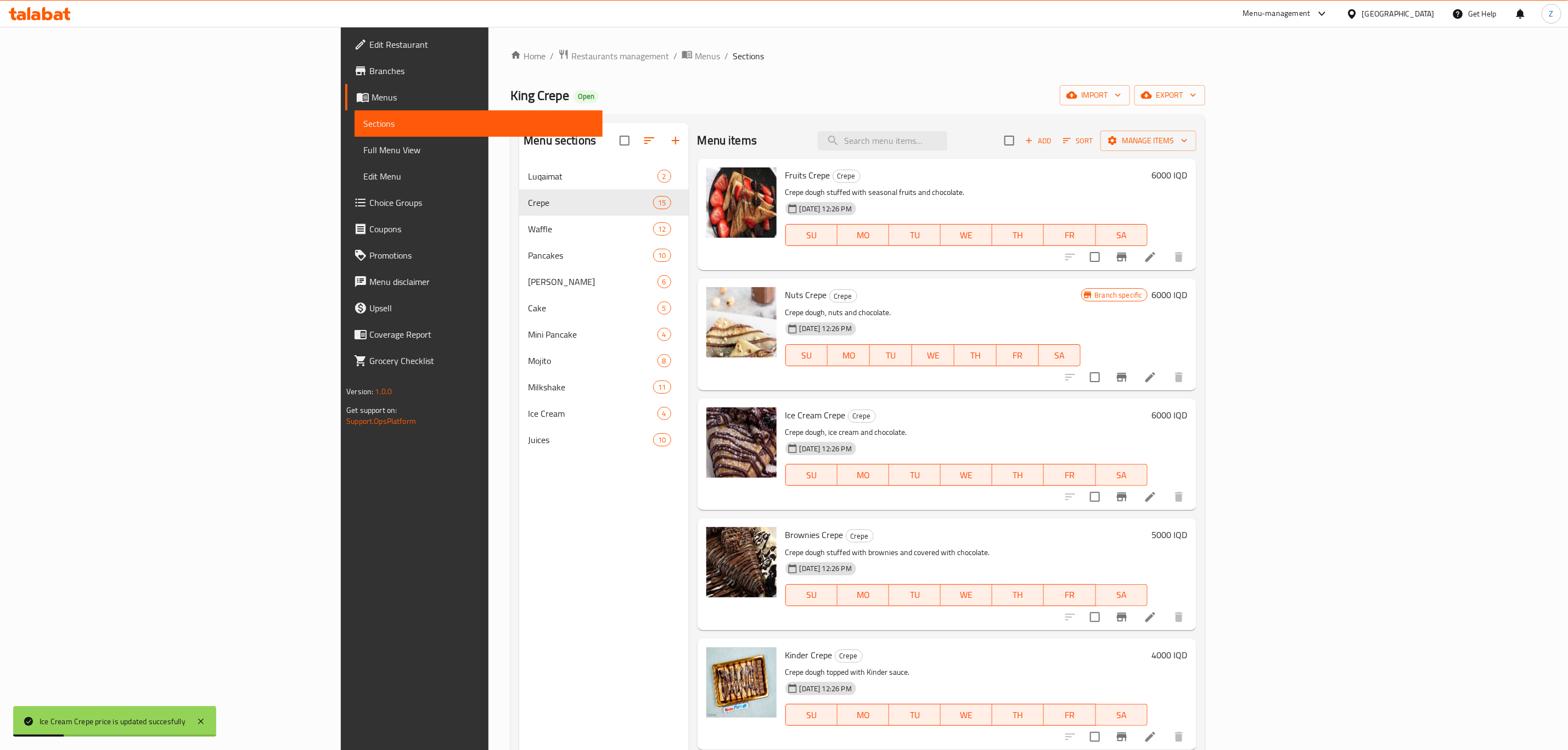
click at [1188, 531] on div "5000 IQD" at bounding box center [1167, 535] width 40 height 15
click at [1188, 532] on h6 "5000 IQD" at bounding box center [1170, 535] width 36 height 15
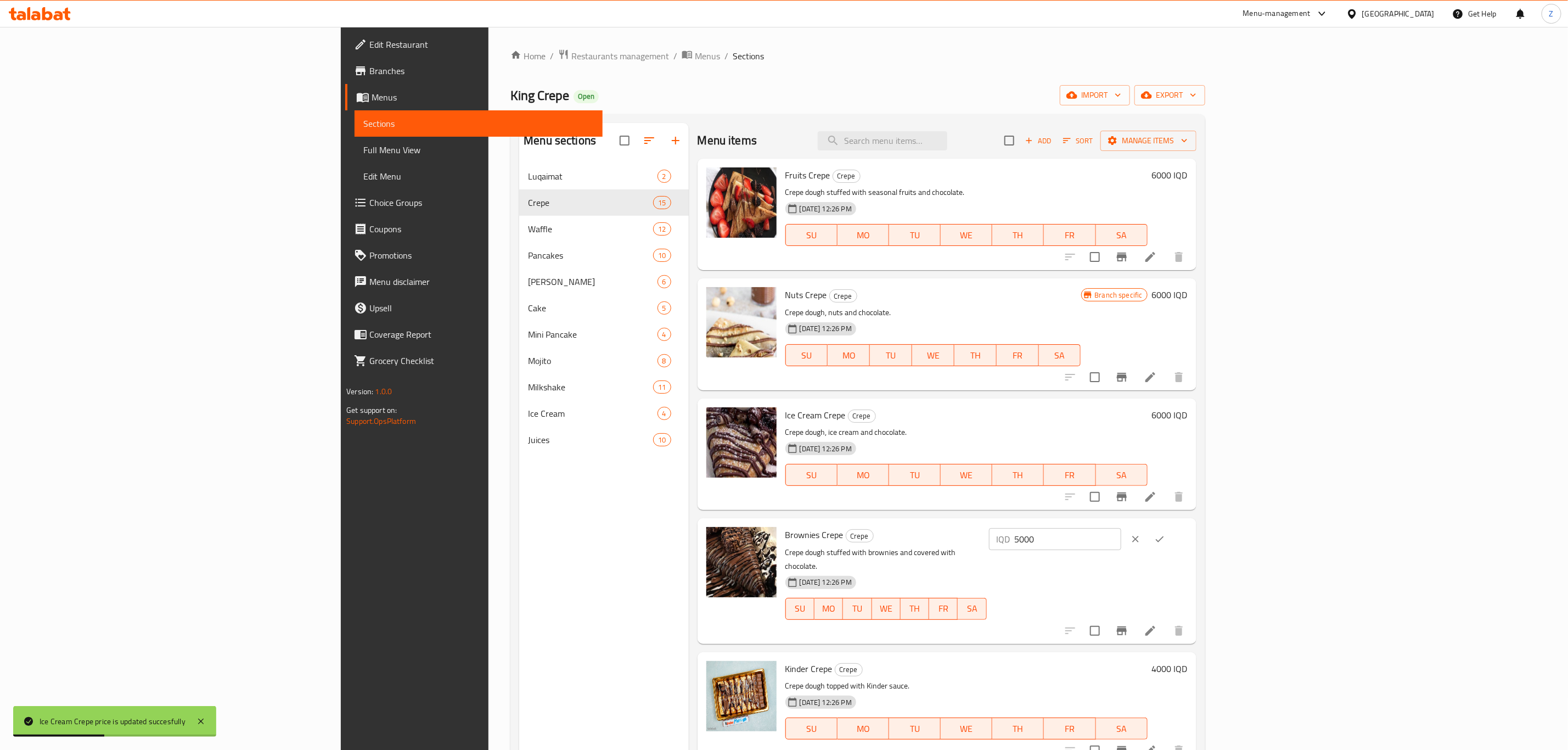
click at [1121, 542] on input "5000" at bounding box center [1068, 539] width 107 height 22
paste input "6"
type input "6000"
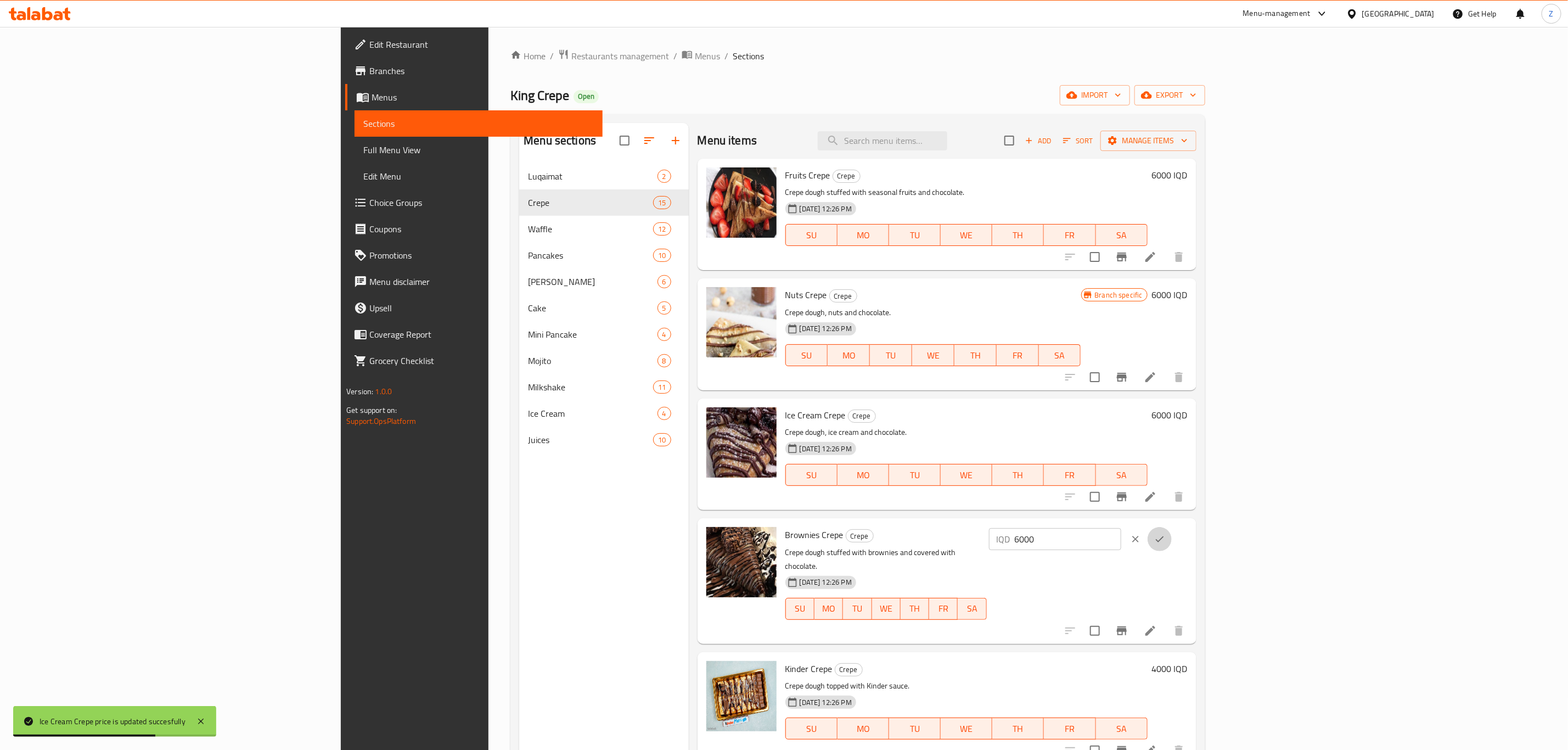
click at [1172, 540] on button "ok" at bounding box center [1159, 539] width 24 height 24
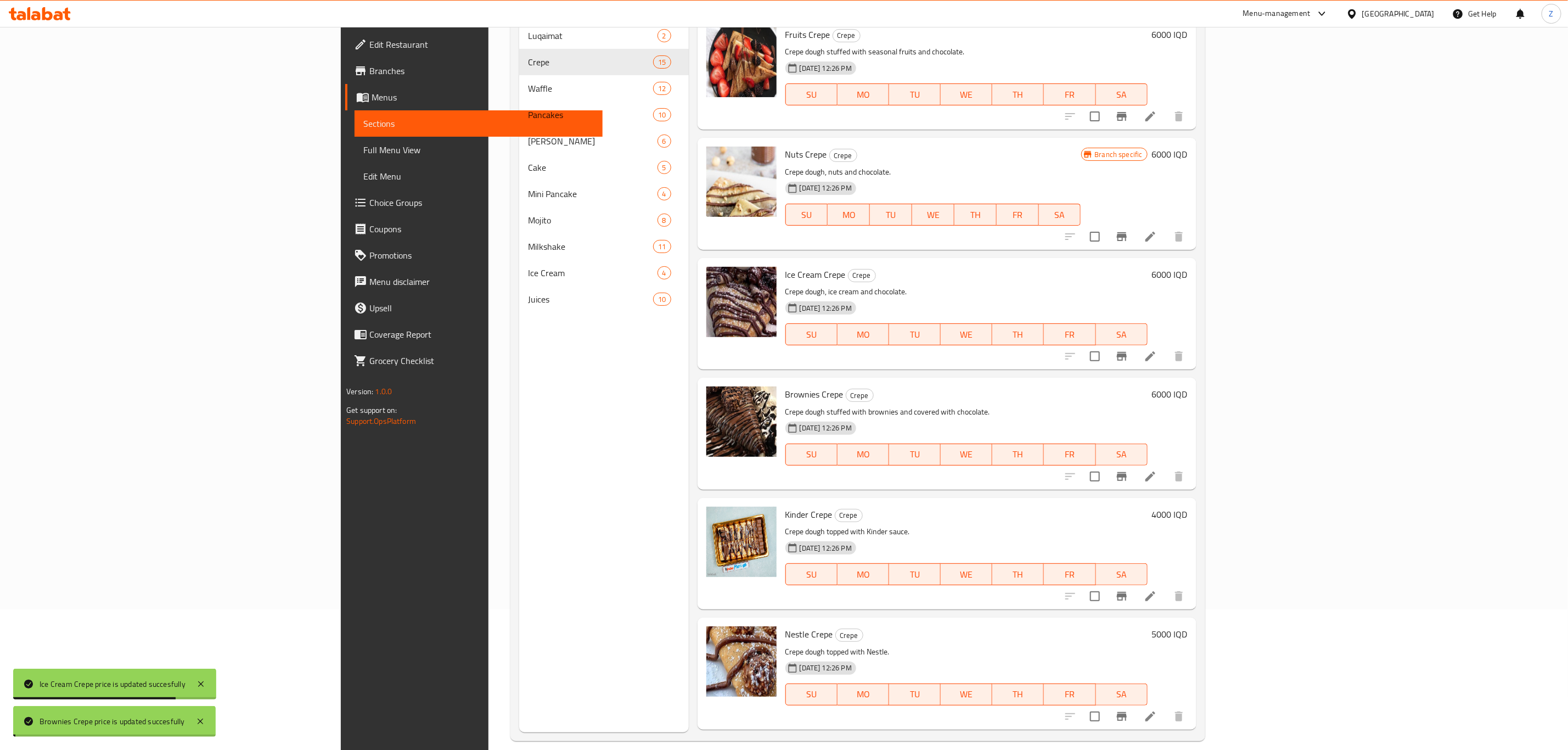
scroll to position [153, 0]
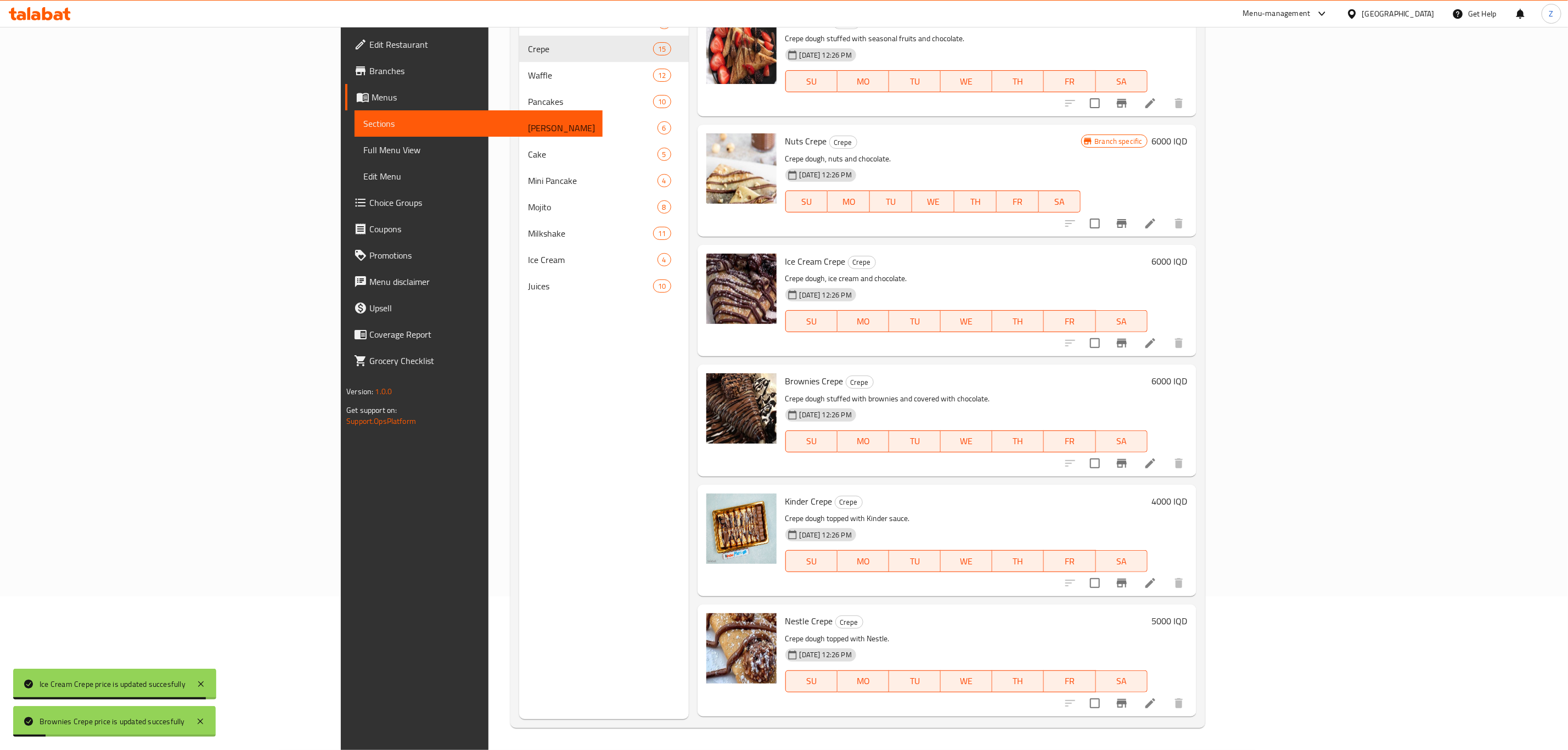
click at [1188, 501] on h6 "4000 IQD" at bounding box center [1170, 501] width 36 height 15
drag, startPoint x: 1484, startPoint y: 501, endPoint x: 1441, endPoint y: 501, distance: 43.0
click at [1172, 501] on div at bounding box center [1148, 505] width 48 height 24
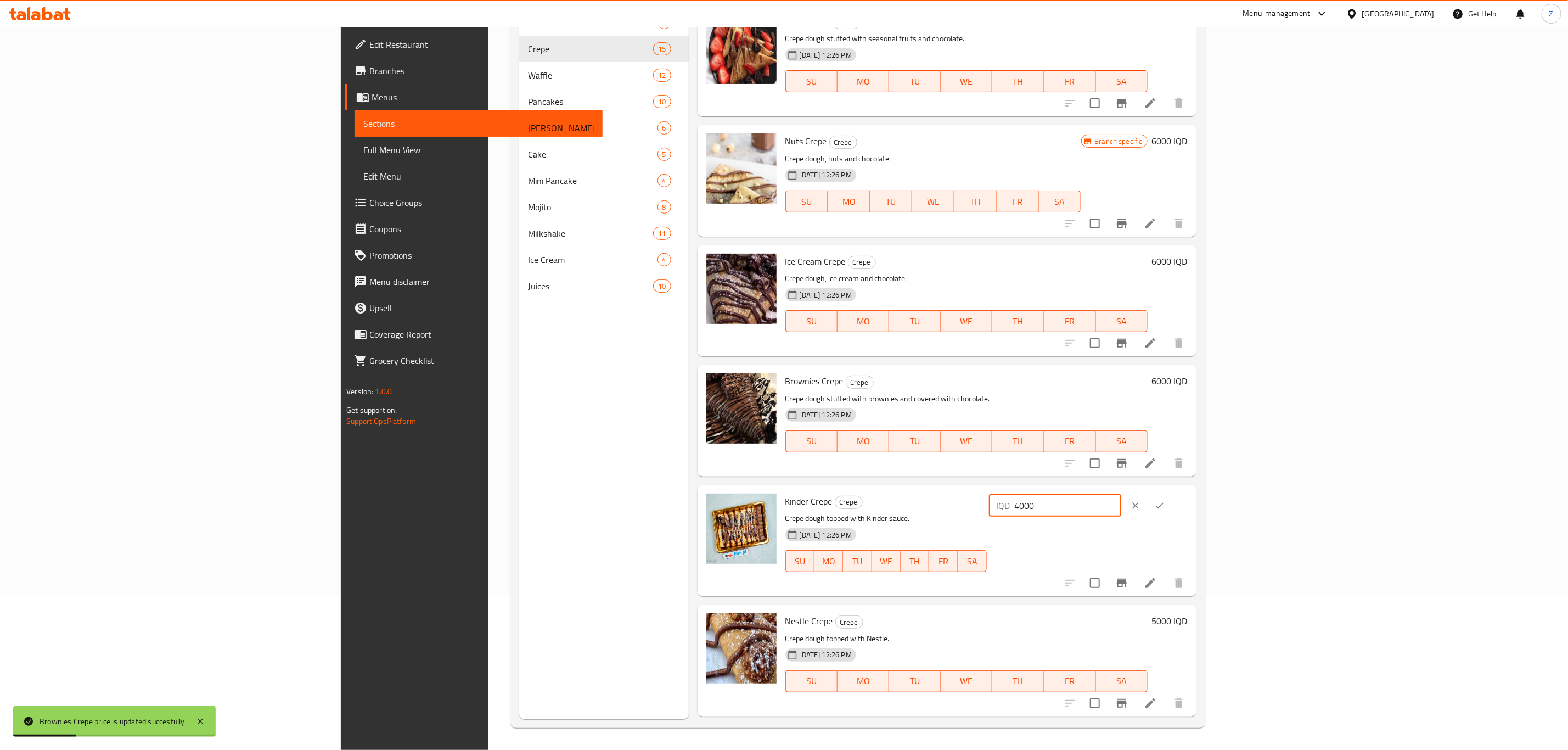
click at [1121, 503] on input "4000" at bounding box center [1068, 506] width 107 height 22
type input "5000"
click at [1165, 505] on icon "ok" at bounding box center [1160, 506] width 11 height 11
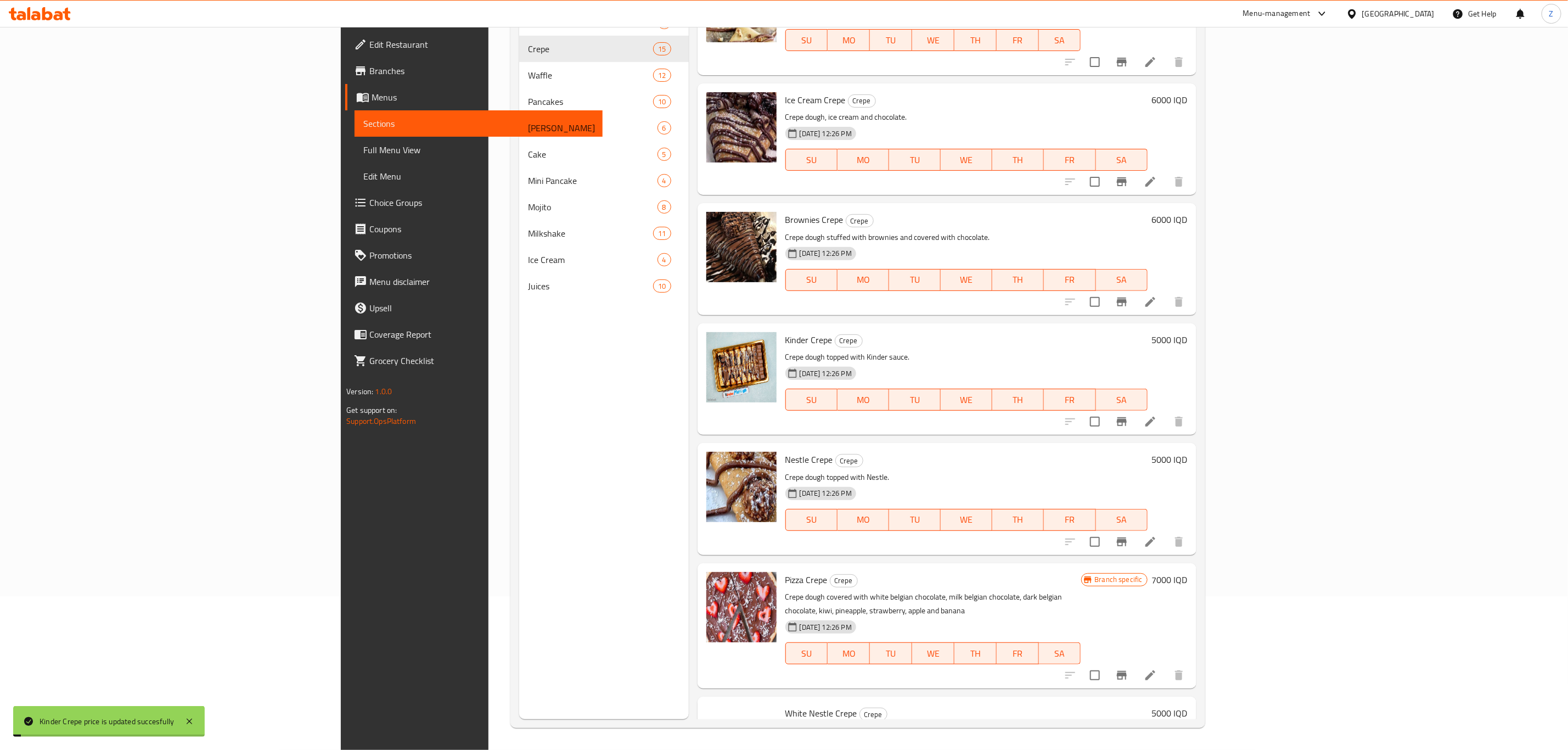
scroll to position [164, 0]
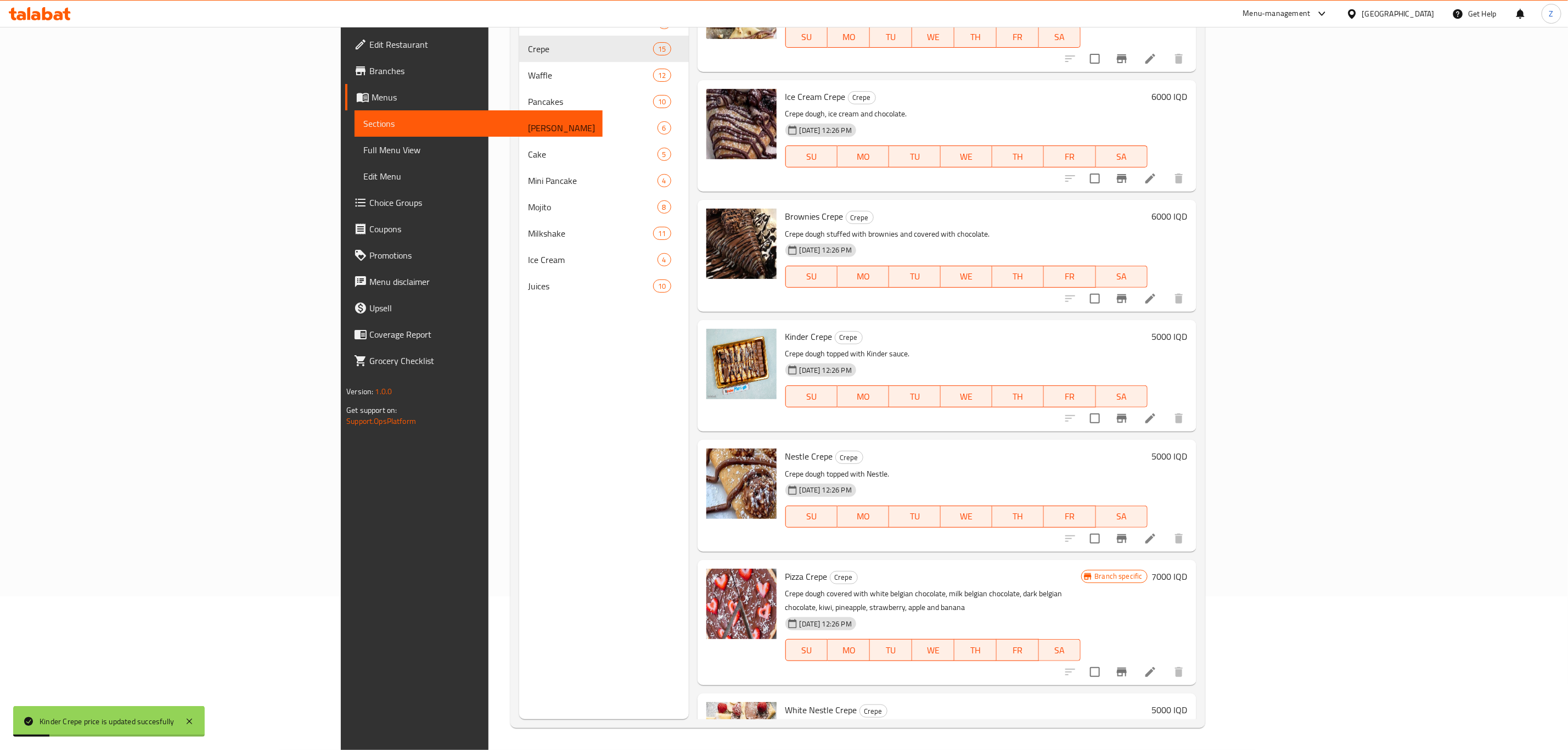
click at [1188, 455] on h6 "5000 IQD" at bounding box center [1170, 456] width 36 height 15
click at [1121, 466] on input "5000" at bounding box center [1068, 461] width 107 height 22
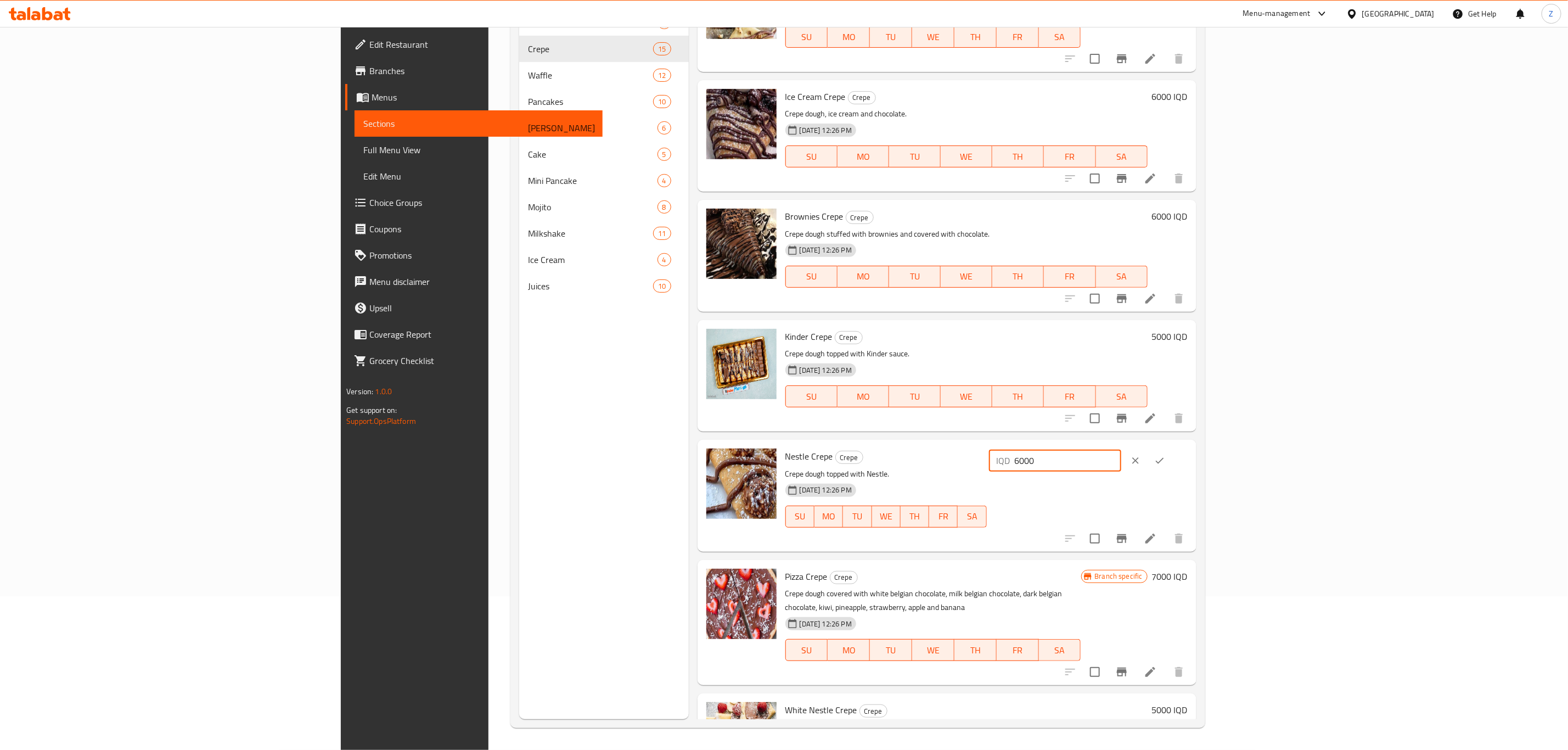
type input "6000"
click at [1165, 460] on icon "ok" at bounding box center [1160, 460] width 11 height 11
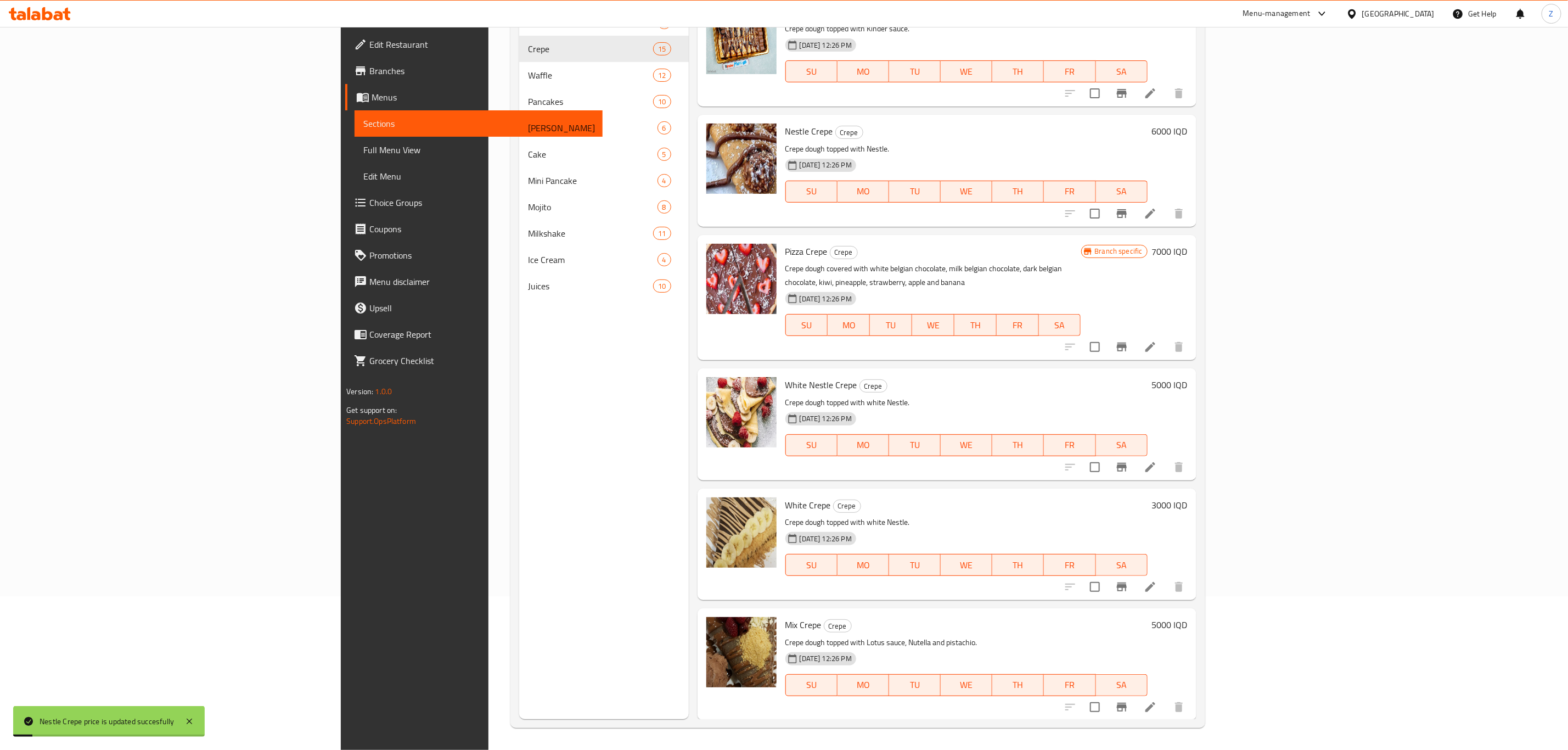
scroll to position [494, 0]
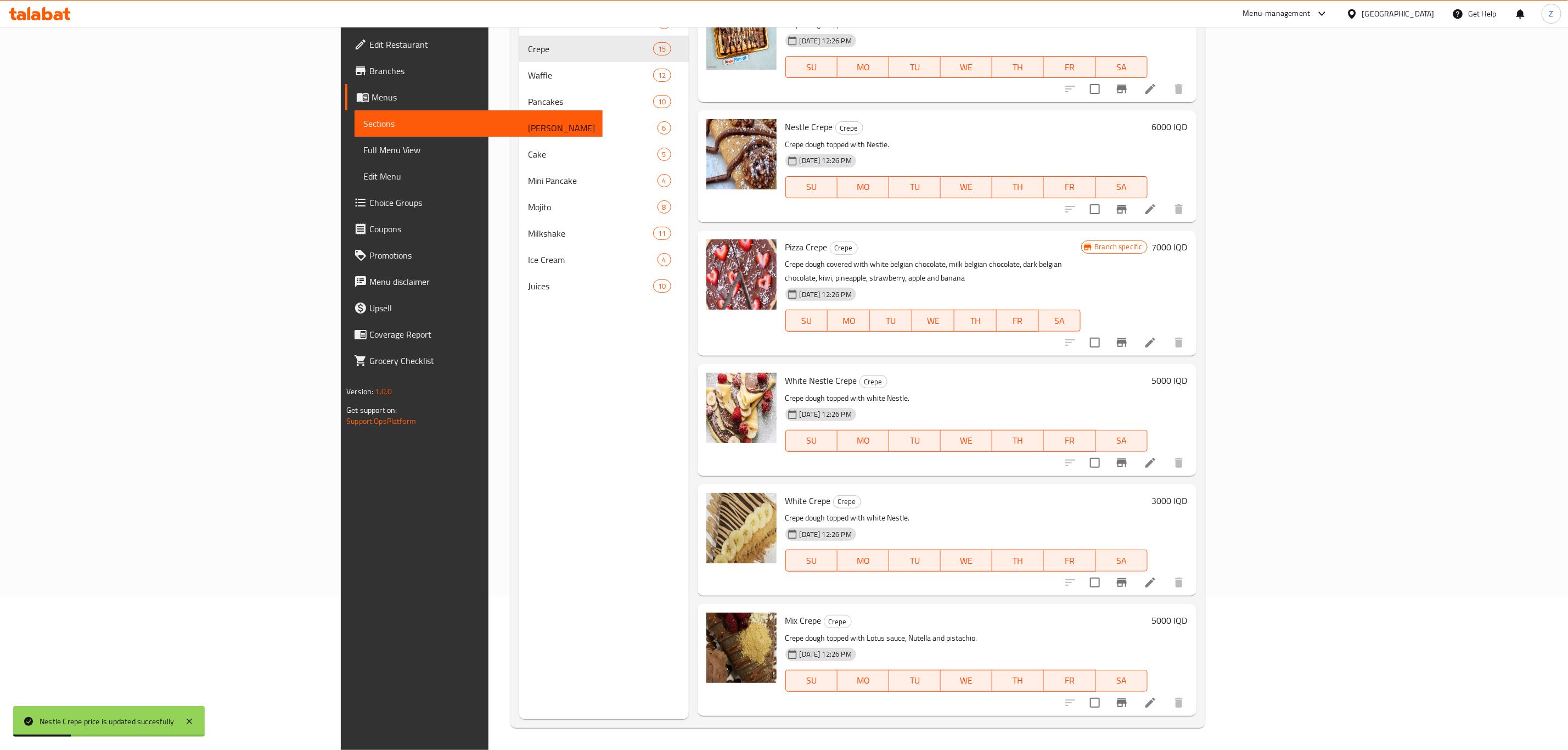
click at [1188, 373] on h6 "5000 IQD" at bounding box center [1170, 380] width 36 height 15
click at [1121, 374] on input "5000" at bounding box center [1068, 385] width 107 height 22
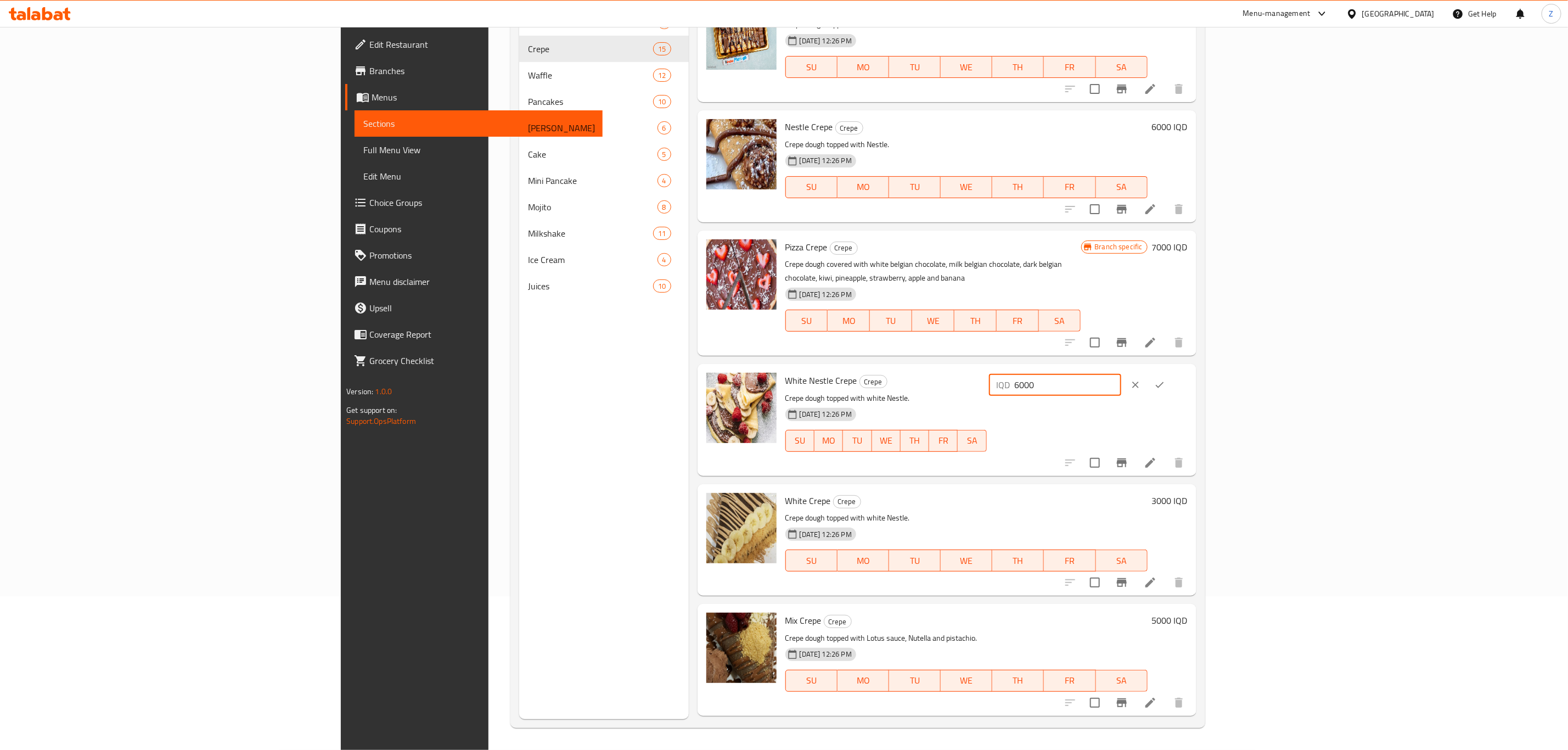
type input "6000"
click at [1165, 379] on icon "ok" at bounding box center [1160, 385] width 11 height 11
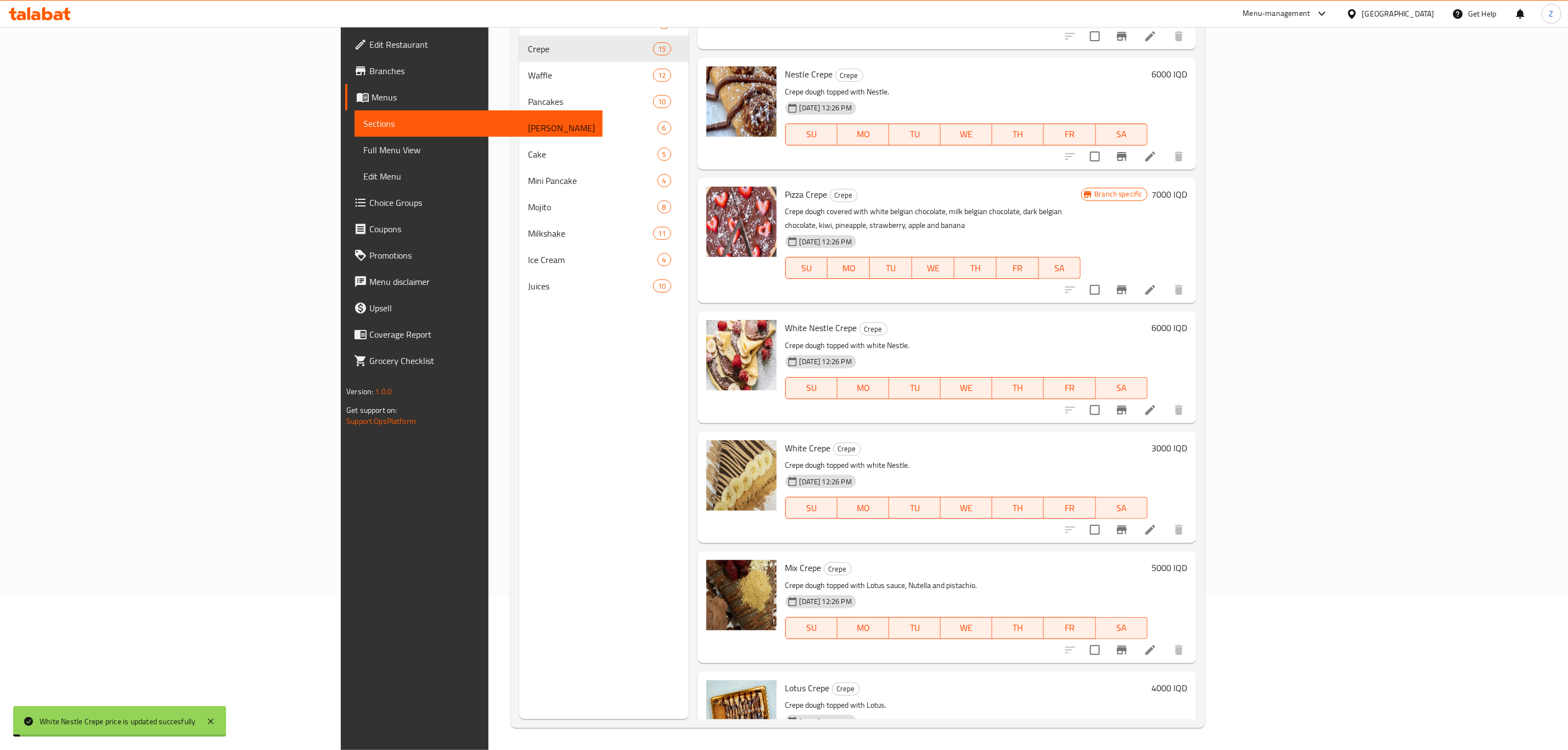
scroll to position [576, 0]
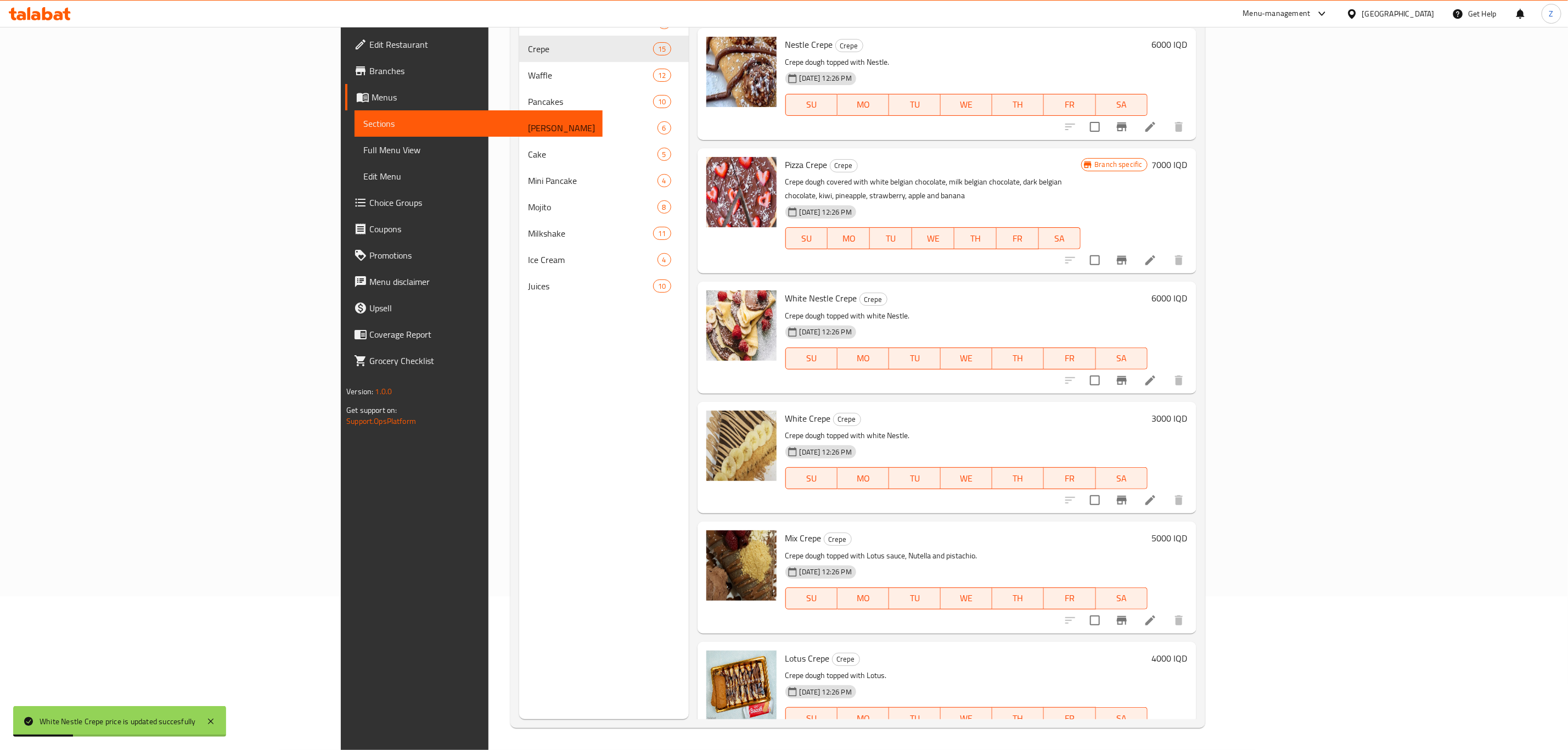
click at [1188, 411] on h6 "3000 IQD" at bounding box center [1170, 418] width 36 height 15
click at [1121, 412] on input "3000" at bounding box center [1068, 423] width 107 height 22
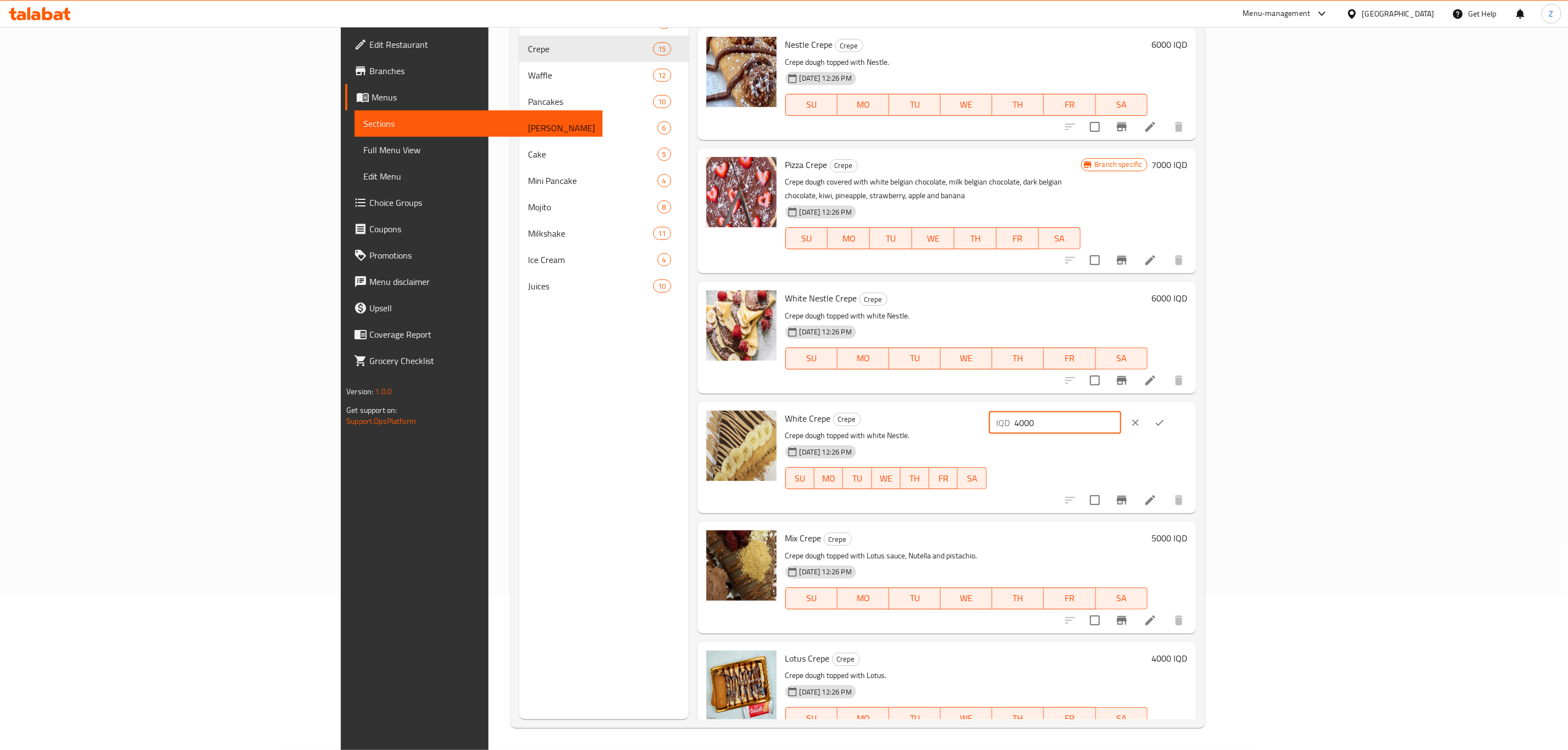
type input "4000"
click at [1164, 419] on icon "ok" at bounding box center [1160, 422] width 8 height 6
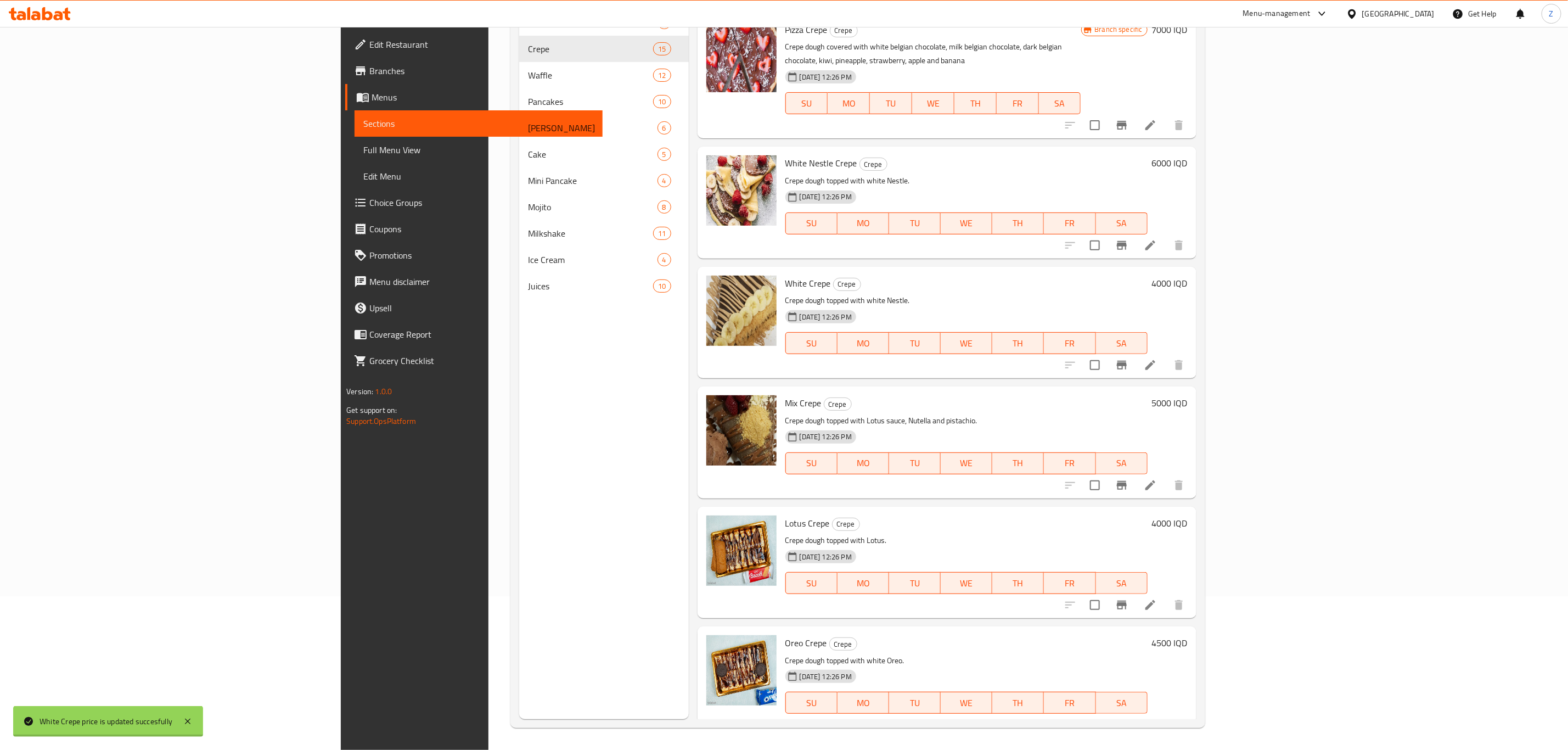
scroll to position [824, 0]
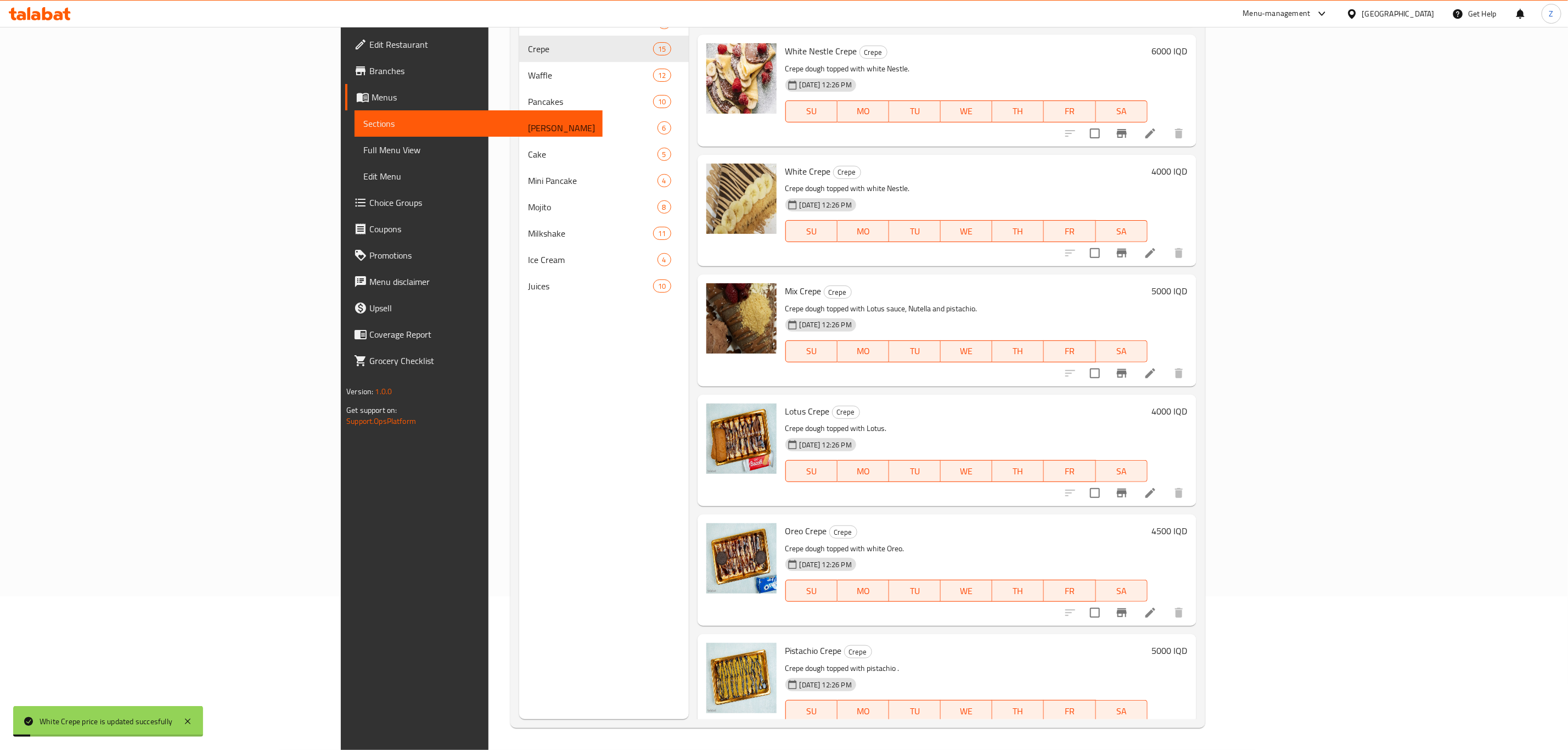
click at [1188, 284] on h6 "5000 IQD" at bounding box center [1170, 291] width 36 height 15
click at [1121, 284] on input "5000" at bounding box center [1068, 295] width 107 height 22
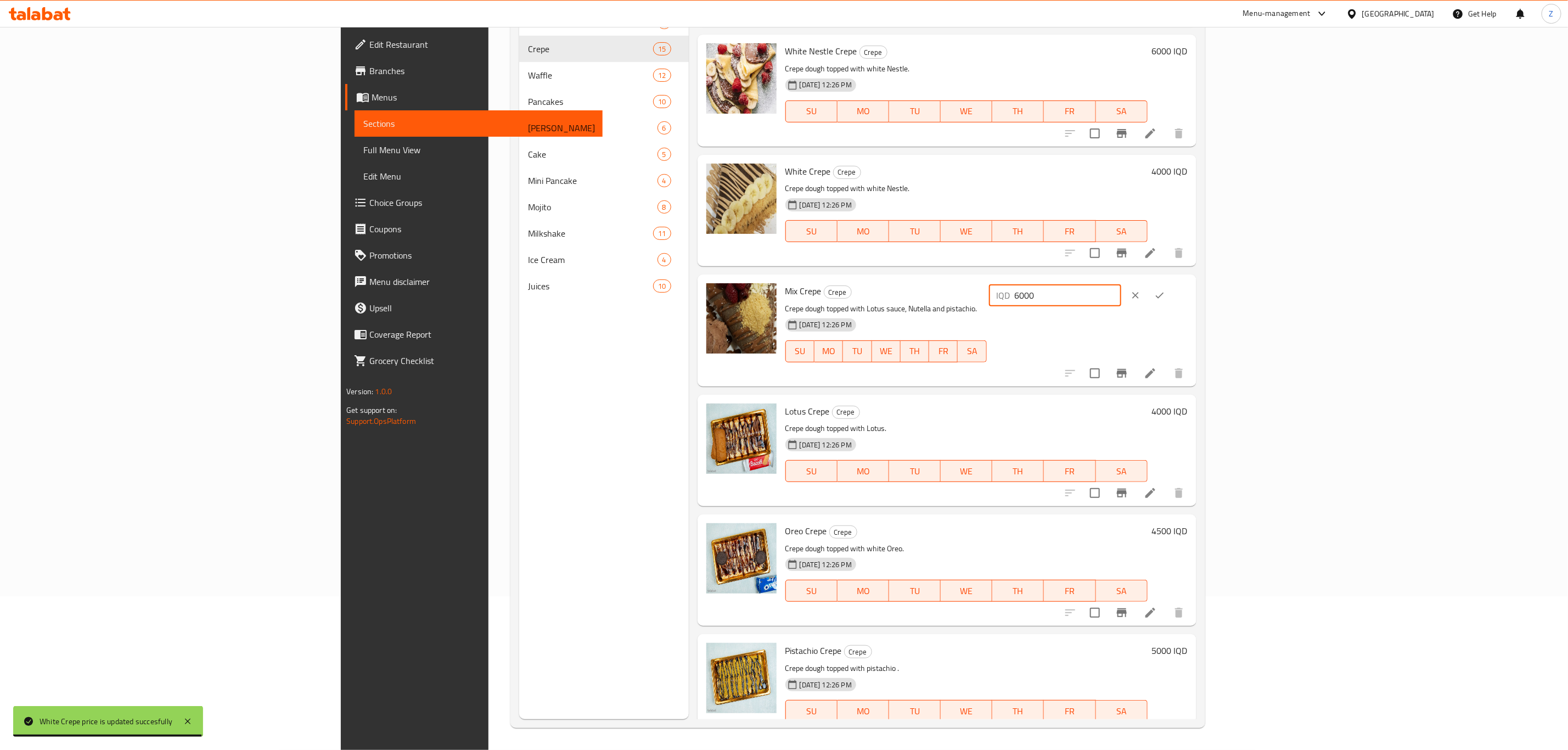
type input "6000"
click at [1165, 290] on icon "ok" at bounding box center [1160, 295] width 11 height 11
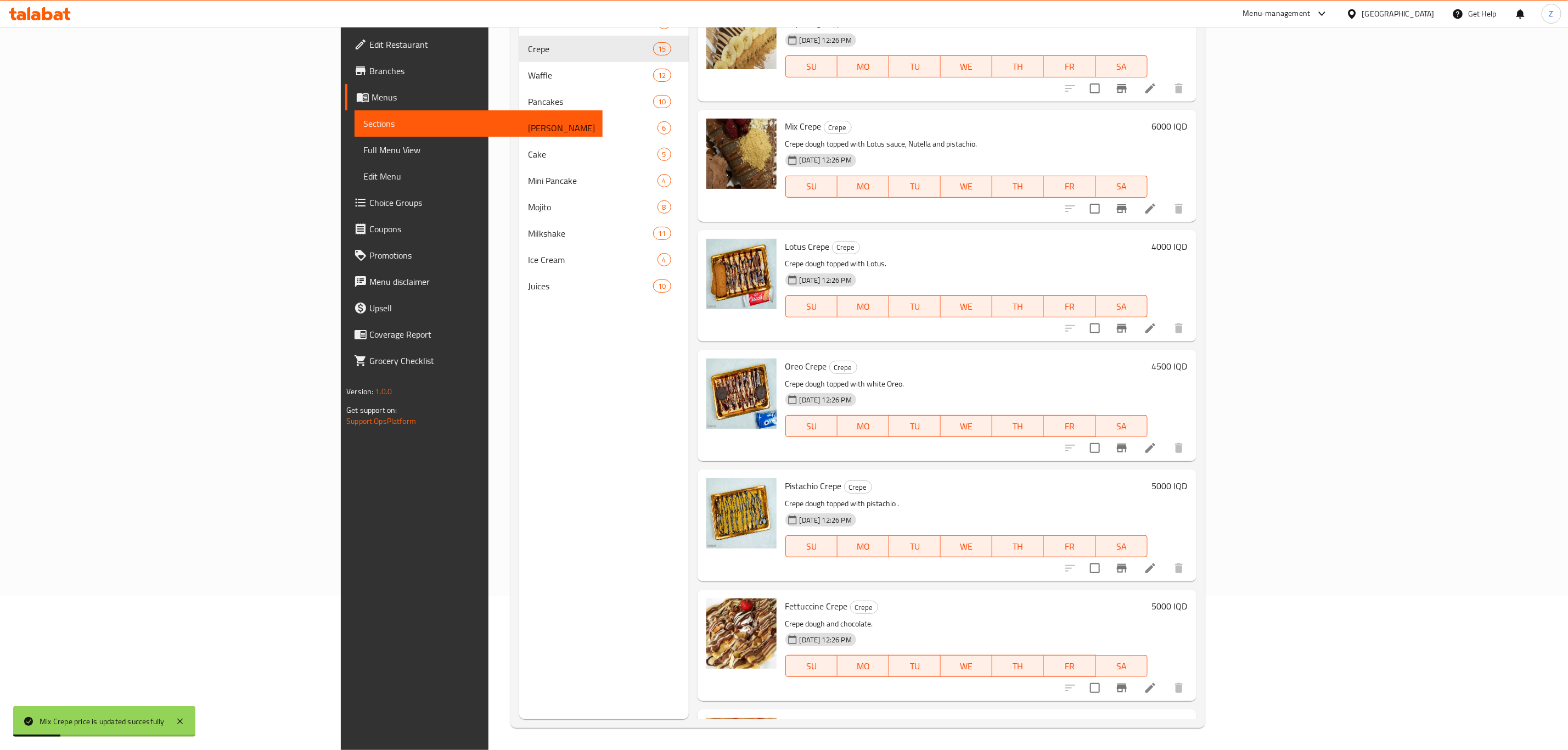
click at [1188, 239] on h6 "4000 IQD" at bounding box center [1170, 246] width 36 height 15
click at [1121, 240] on input "4000" at bounding box center [1068, 251] width 107 height 22
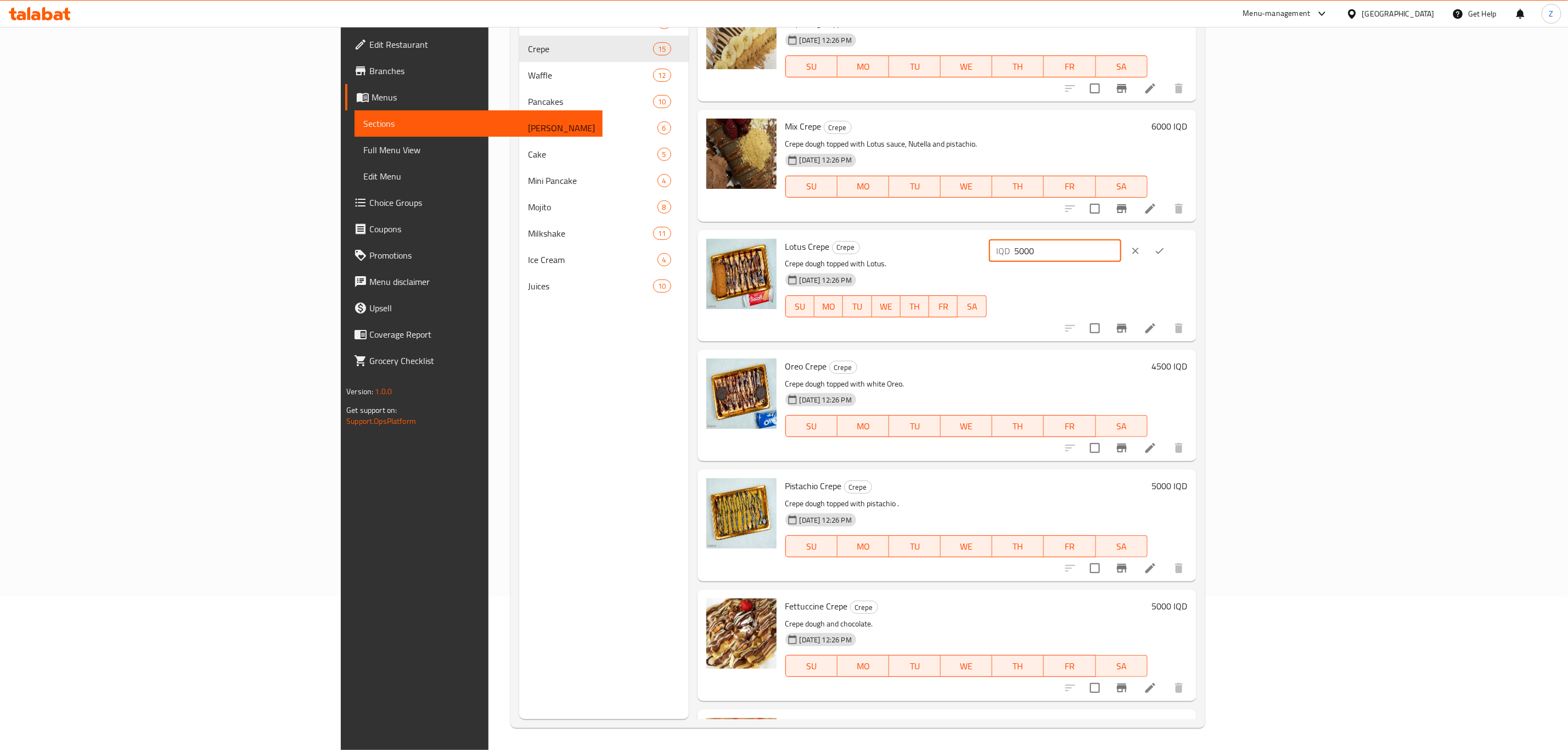
type input "5000"
click at [1172, 239] on button "ok" at bounding box center [1159, 250] width 24 height 24
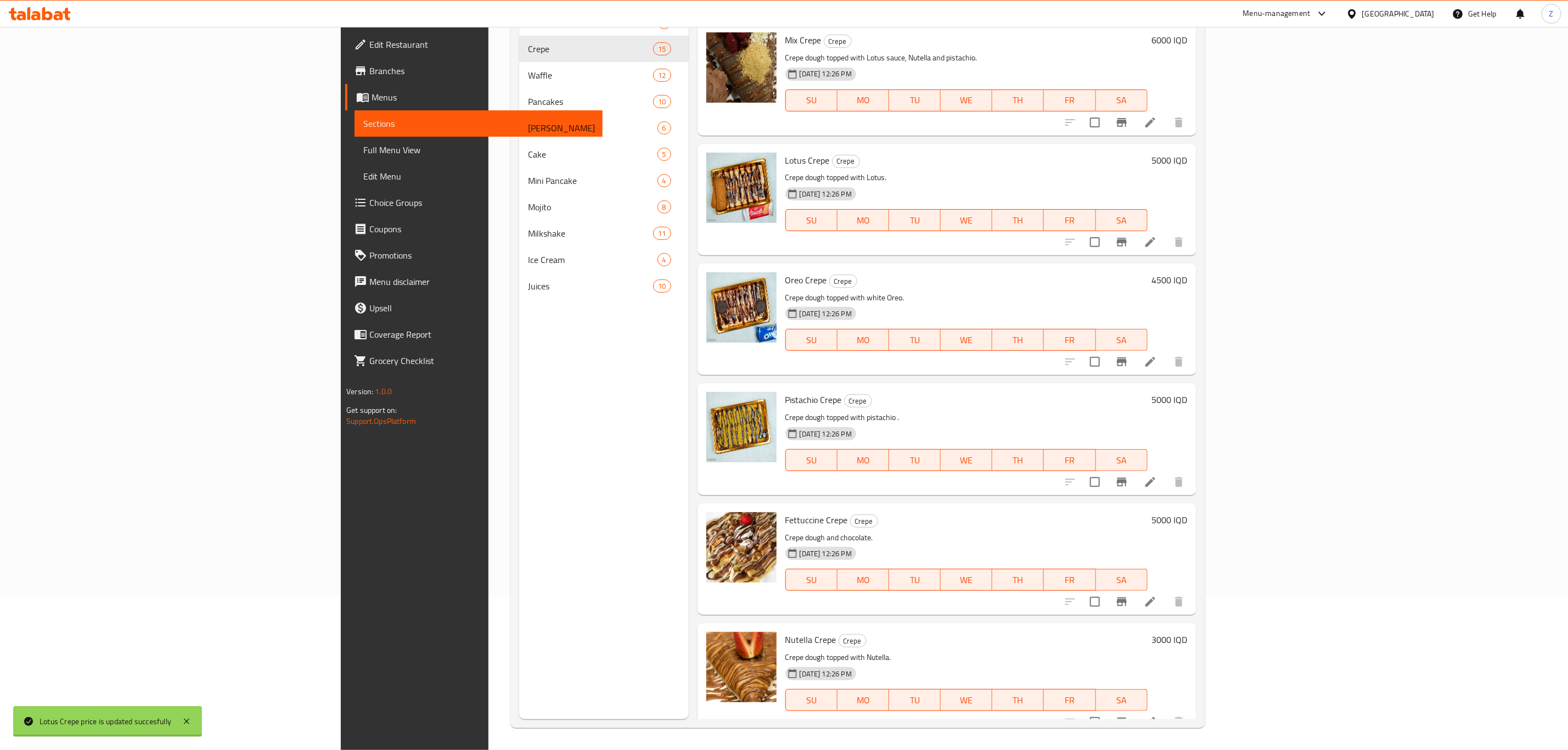
scroll to position [1075, 0]
click at [1188, 271] on h6 "4500 IQD" at bounding box center [1170, 279] width 36 height 15
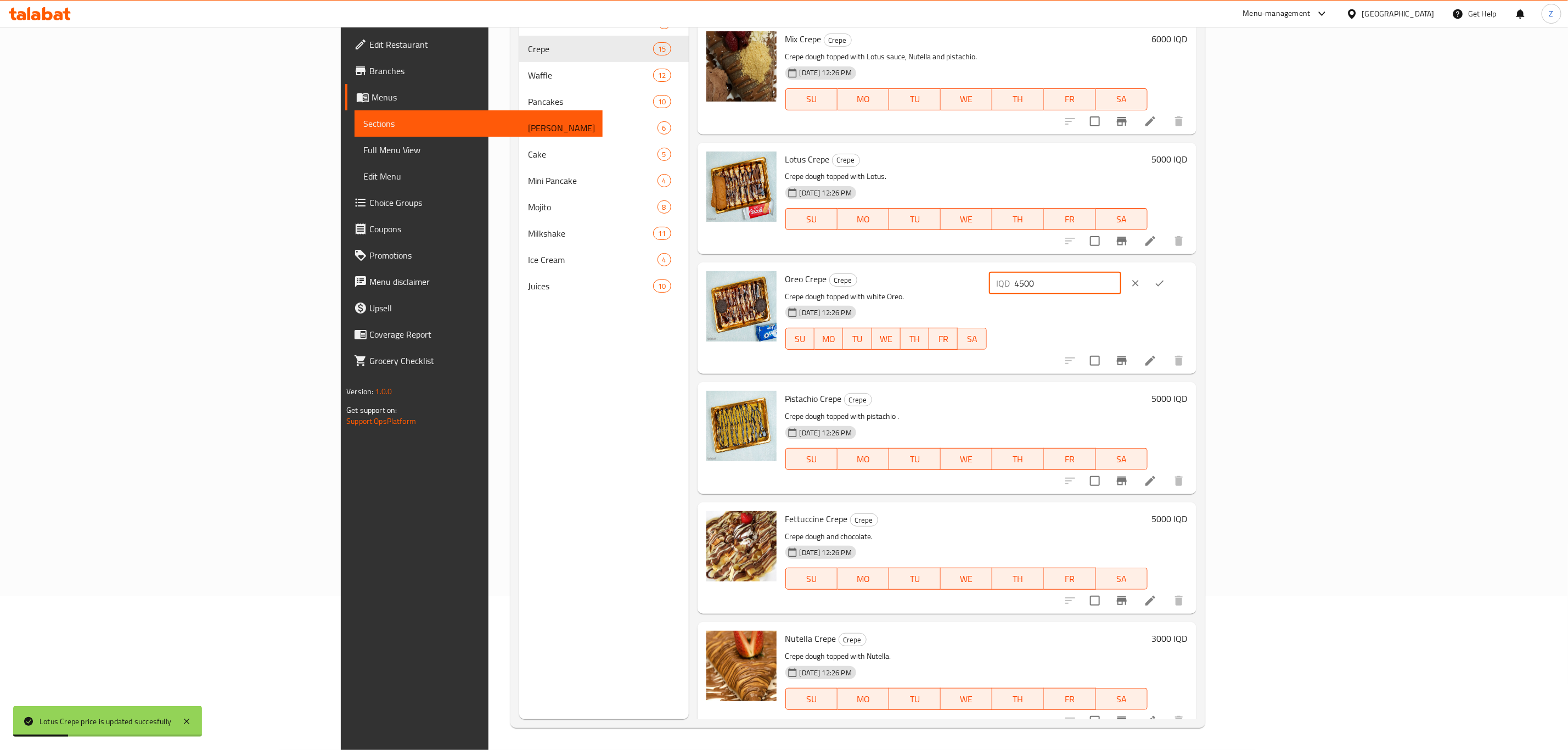
click at [1121, 273] on input "4500" at bounding box center [1068, 284] width 107 height 22
type input "5500"
click at [1165, 278] on icon "ok" at bounding box center [1160, 284] width 11 height 11
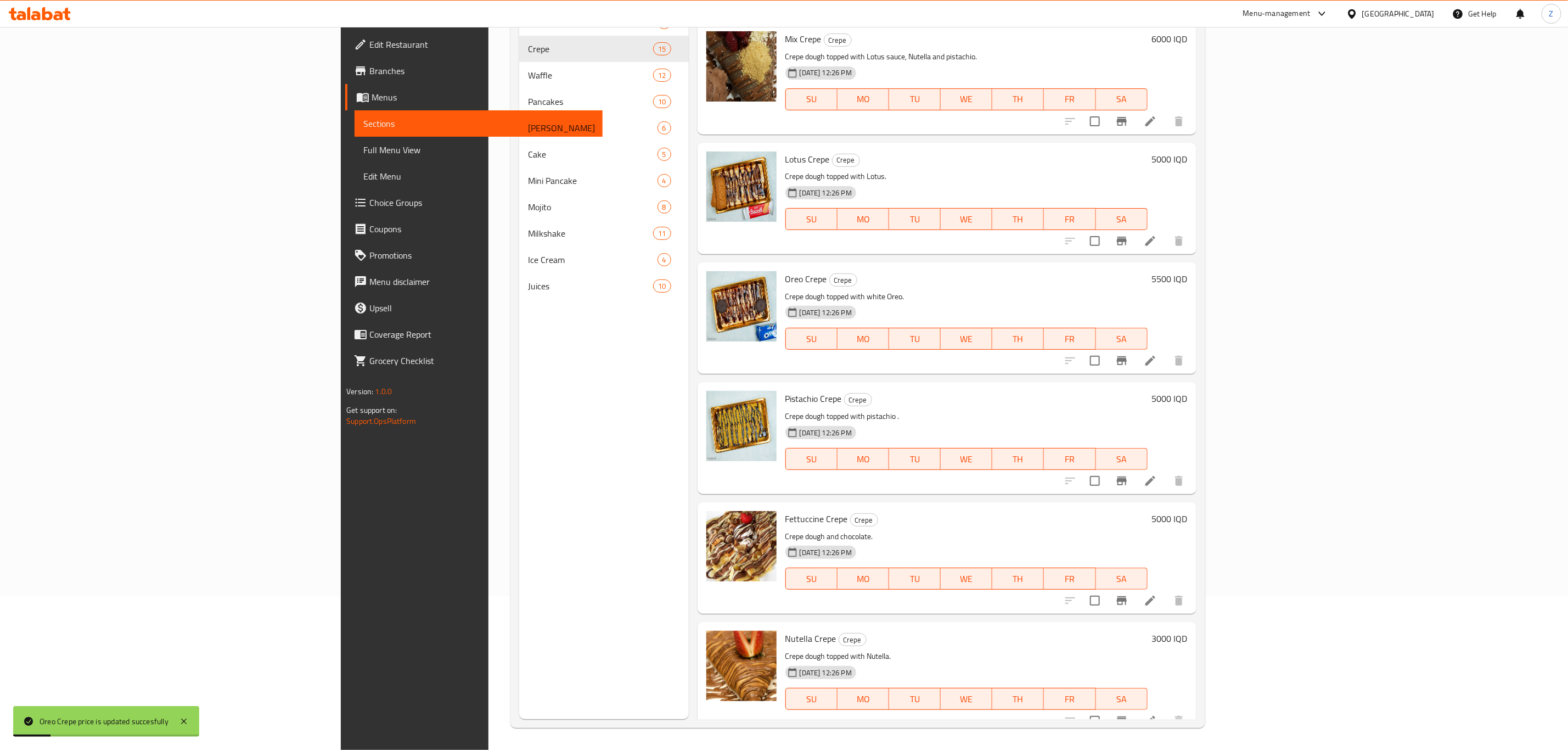
click at [1188, 391] on h6 "5000 IQD" at bounding box center [1170, 398] width 36 height 15
click at [1121, 392] on input "5000" at bounding box center [1068, 403] width 107 height 22
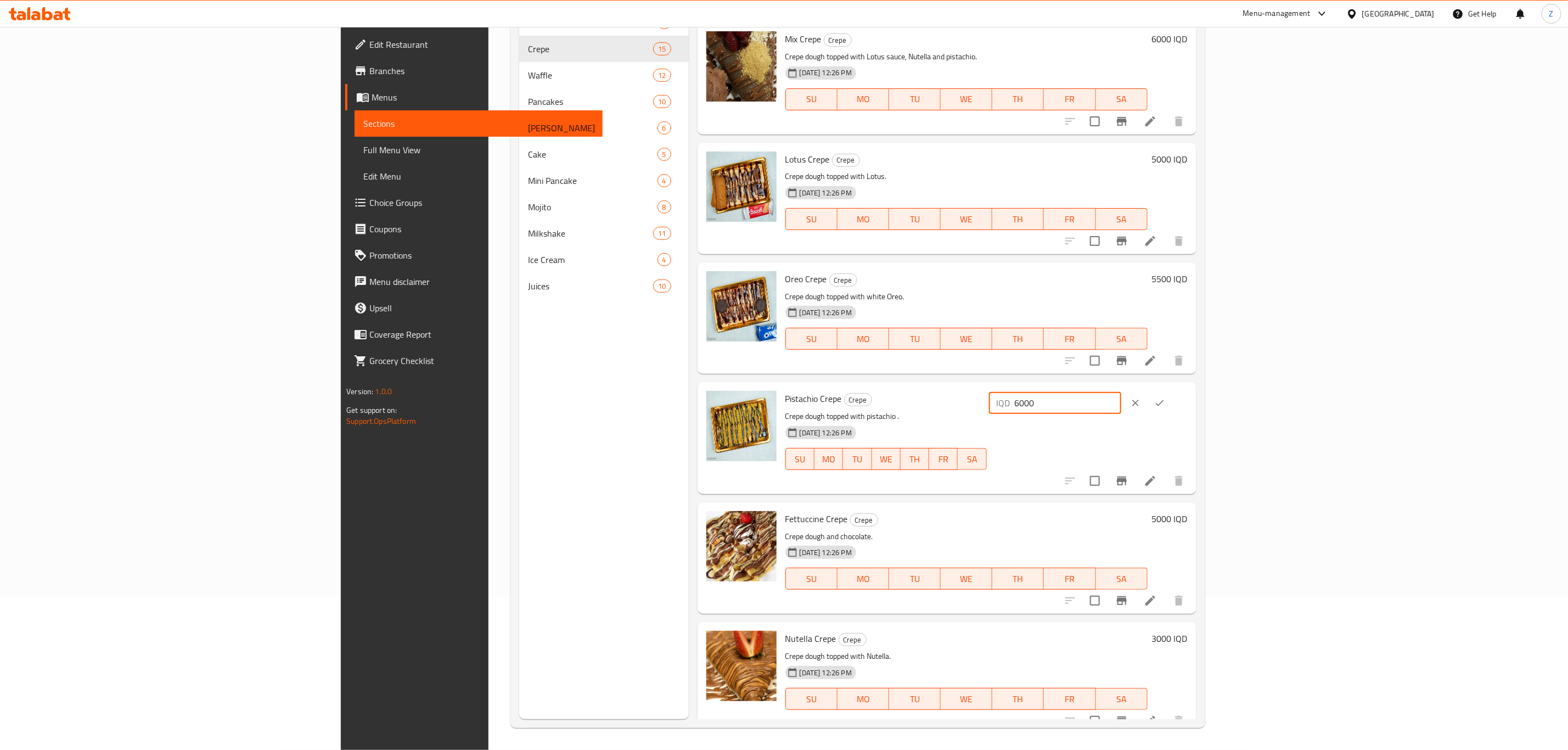
type input "6000"
click at [1165, 398] on icon "ok" at bounding box center [1160, 403] width 11 height 11
click at [1188, 511] on h6 "5000 IQD" at bounding box center [1170, 519] width 36 height 15
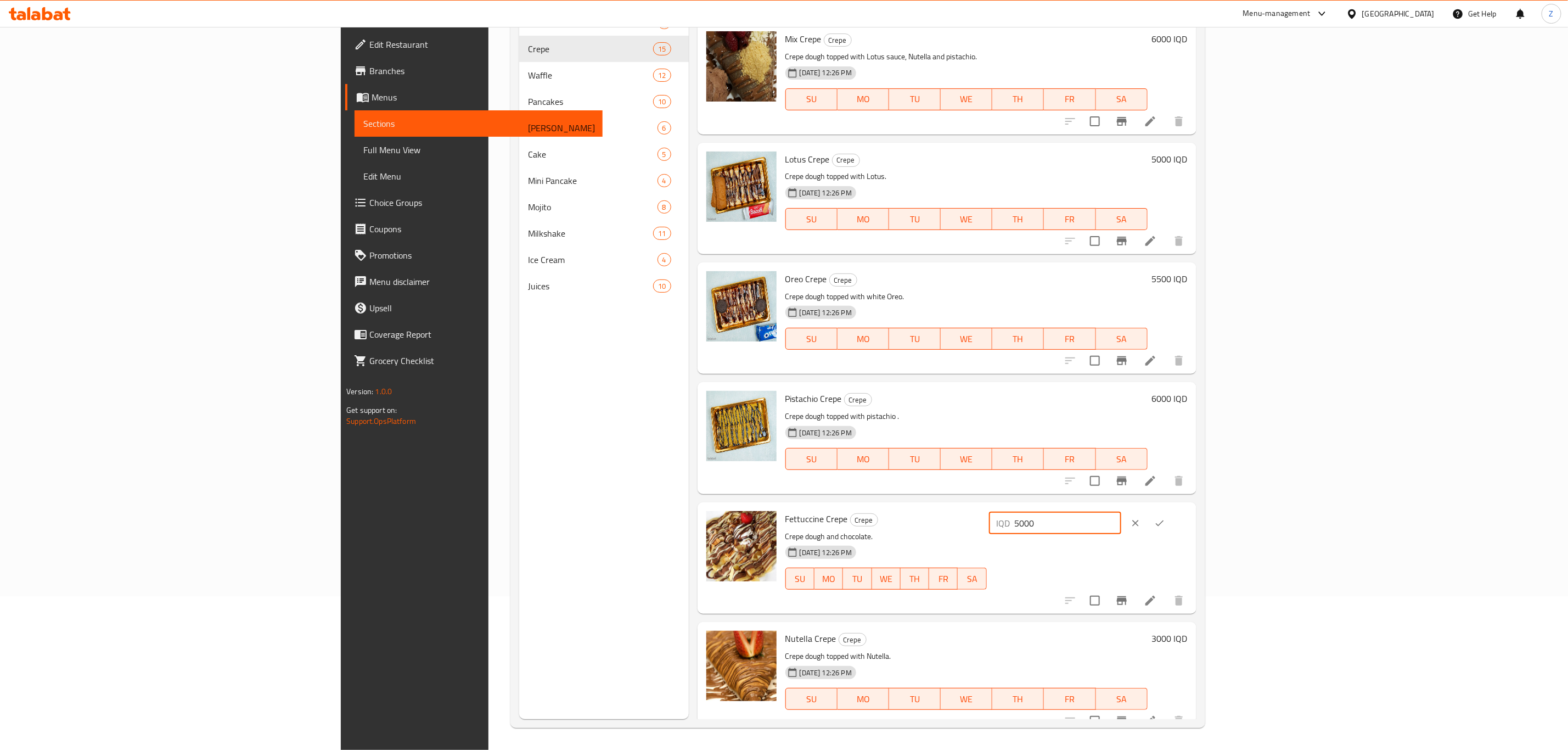
click at [1121, 512] on input "5000" at bounding box center [1068, 524] width 107 height 22
type input "6000"
click at [1164, 520] on icon "ok" at bounding box center [1160, 524] width 8 height 6
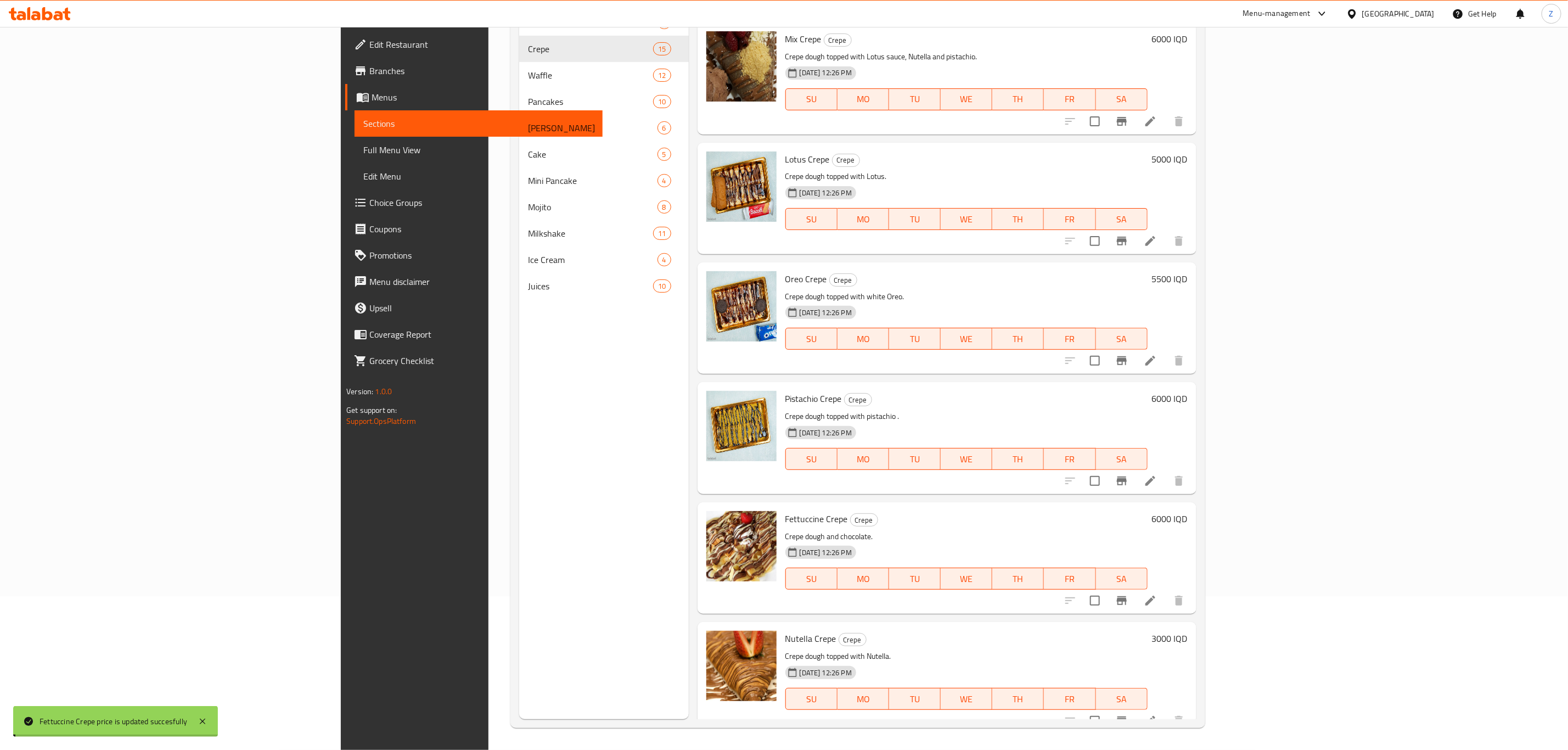
click at [1188, 631] on h6 "3000 IQD" at bounding box center [1170, 638] width 36 height 15
click at [1121, 634] on input "3000" at bounding box center [1068, 643] width 107 height 22
type input "4000"
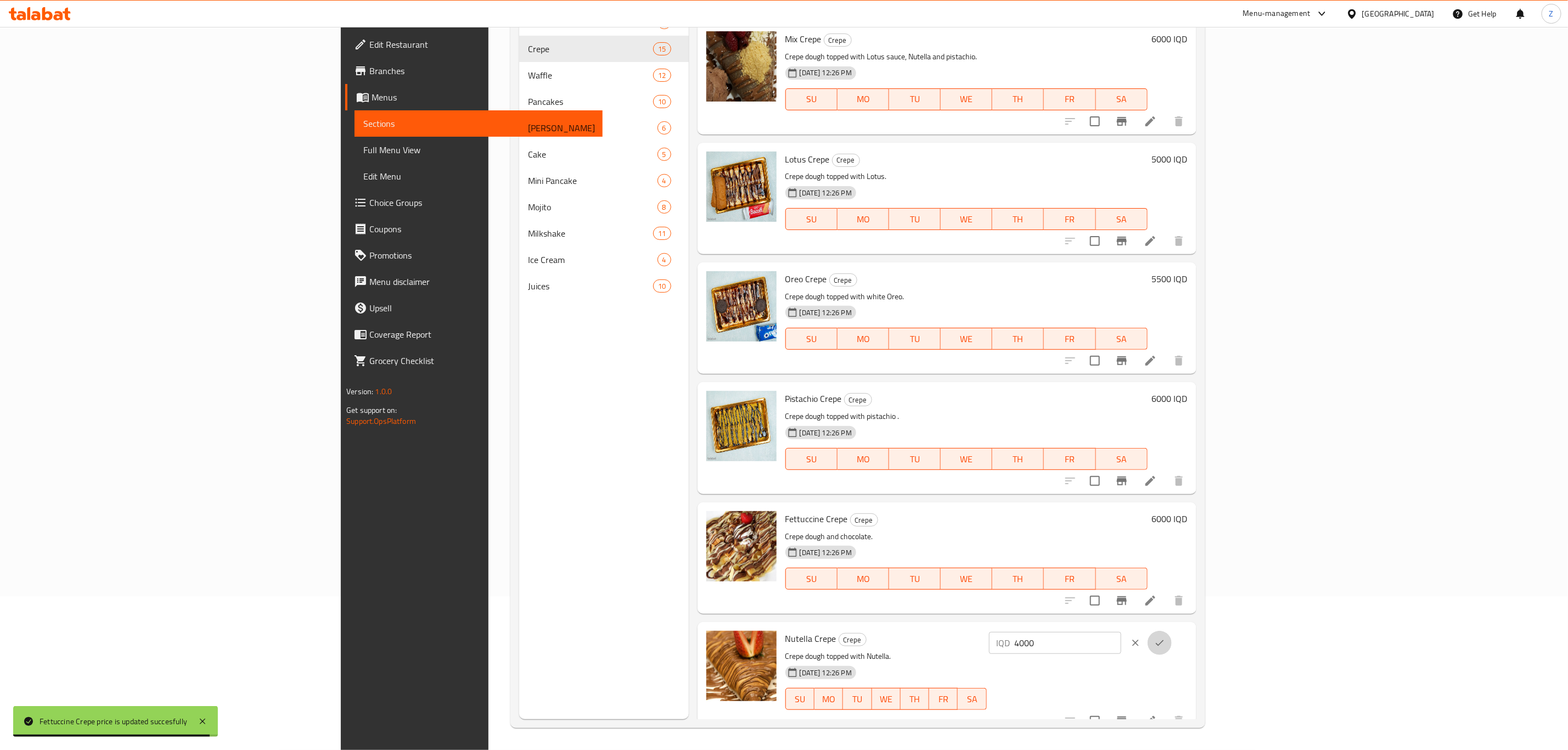
click at [1165, 637] on icon "ok" at bounding box center [1160, 643] width 11 height 11
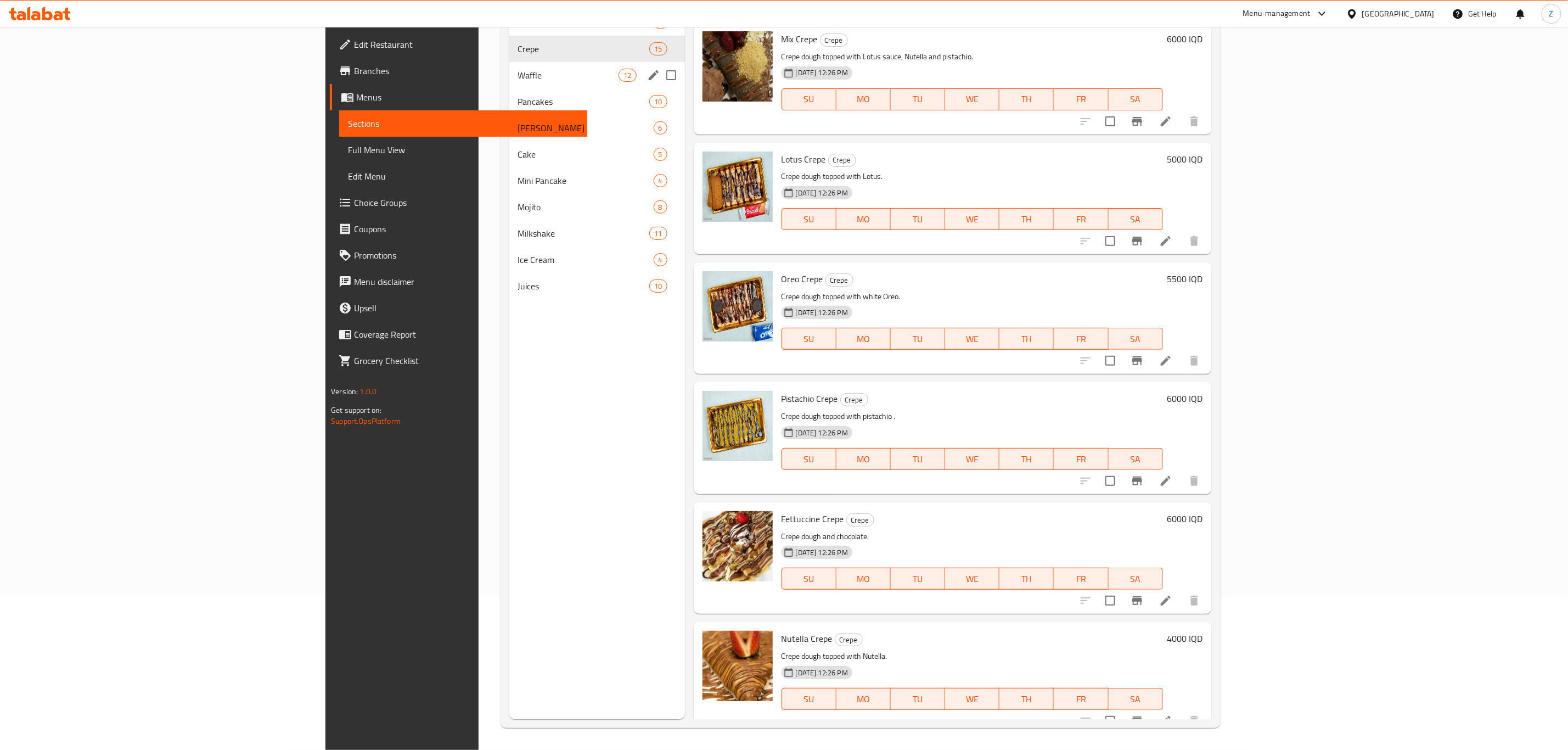
click at [518, 78] on span "Waffle" at bounding box center [568, 75] width 101 height 13
